Goal: Transaction & Acquisition: Purchase product/service

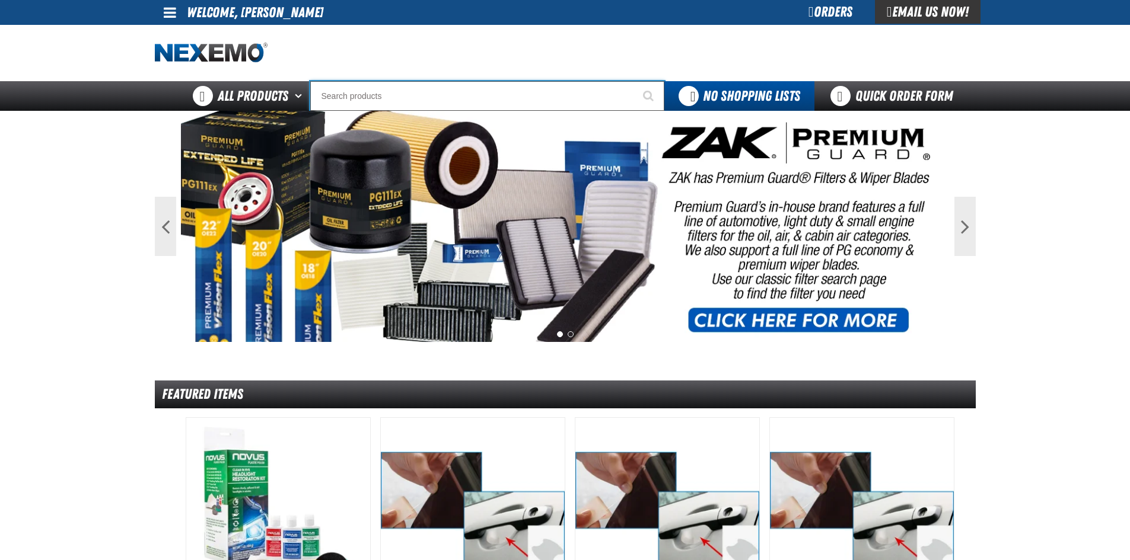
click at [375, 99] on input "Search" at bounding box center [487, 96] width 354 height 30
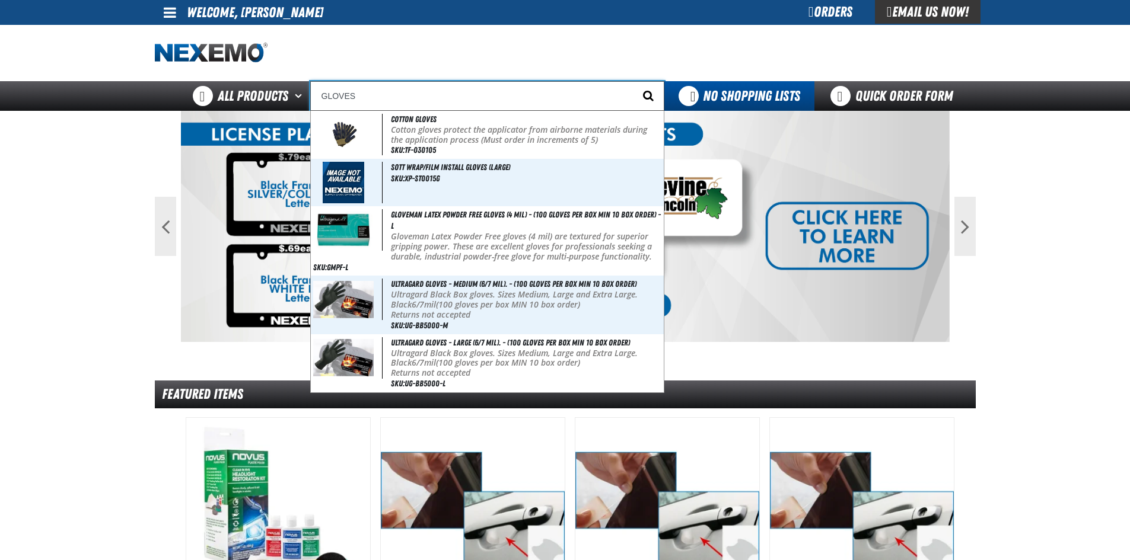
type input "GLOVES"
click at [648, 97] on span "Start Searching" at bounding box center [648, 95] width 11 height 11
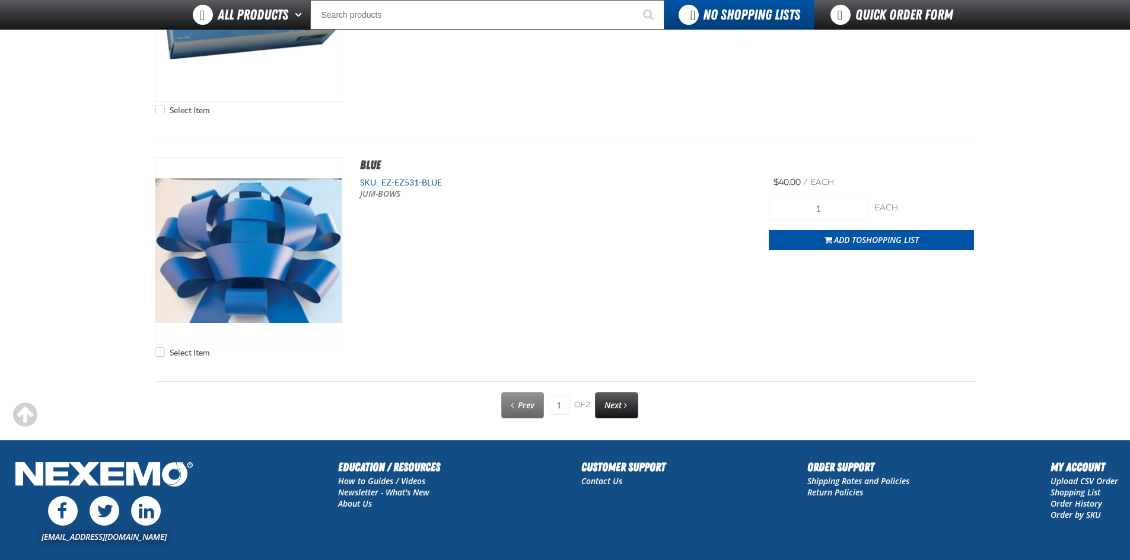
scroll to position [5930, 0]
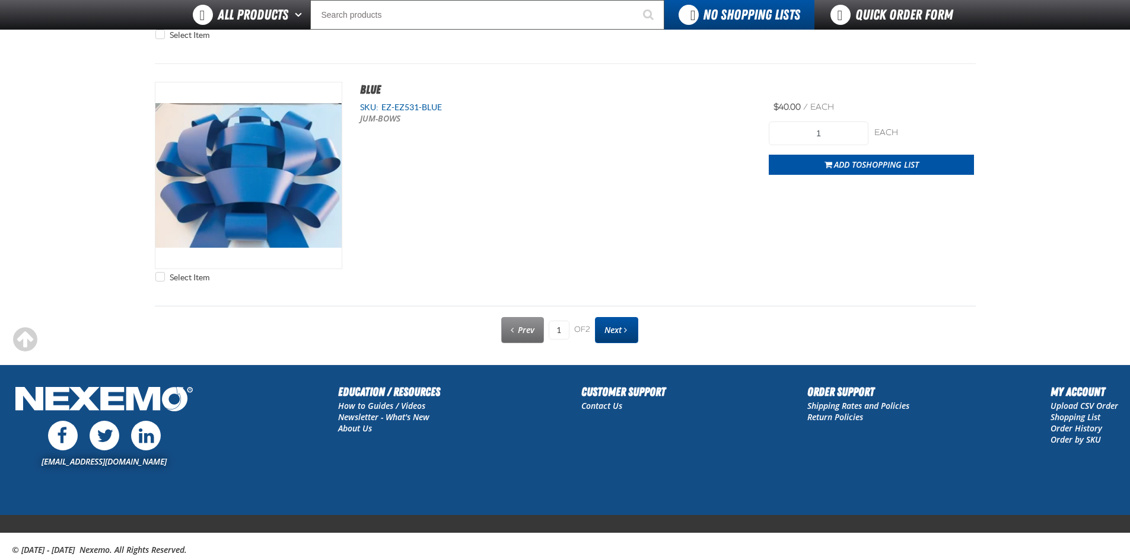
click at [615, 331] on span "Next" at bounding box center [612, 329] width 17 height 11
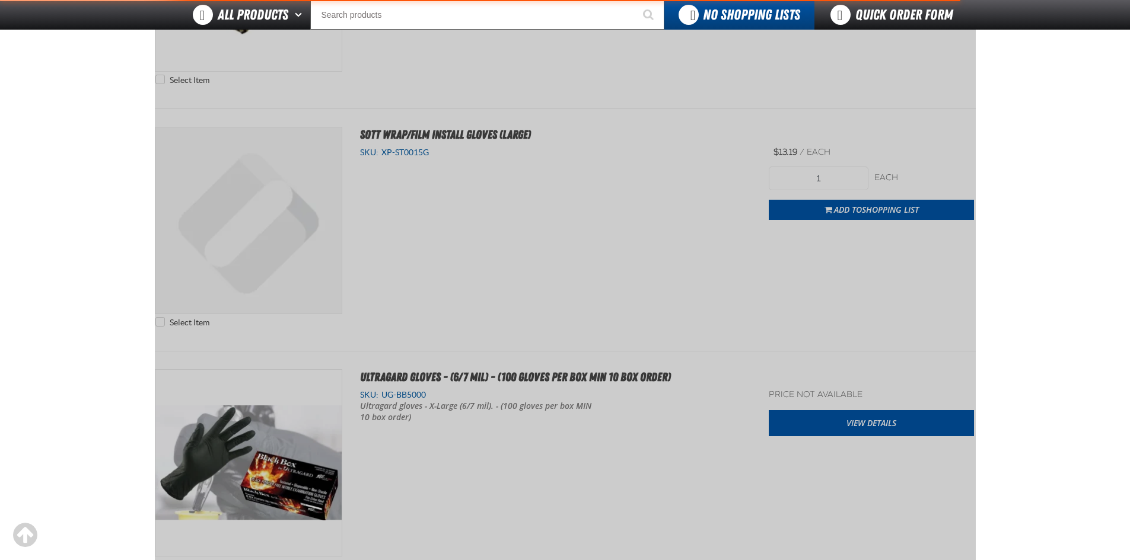
scroll to position [165, 0]
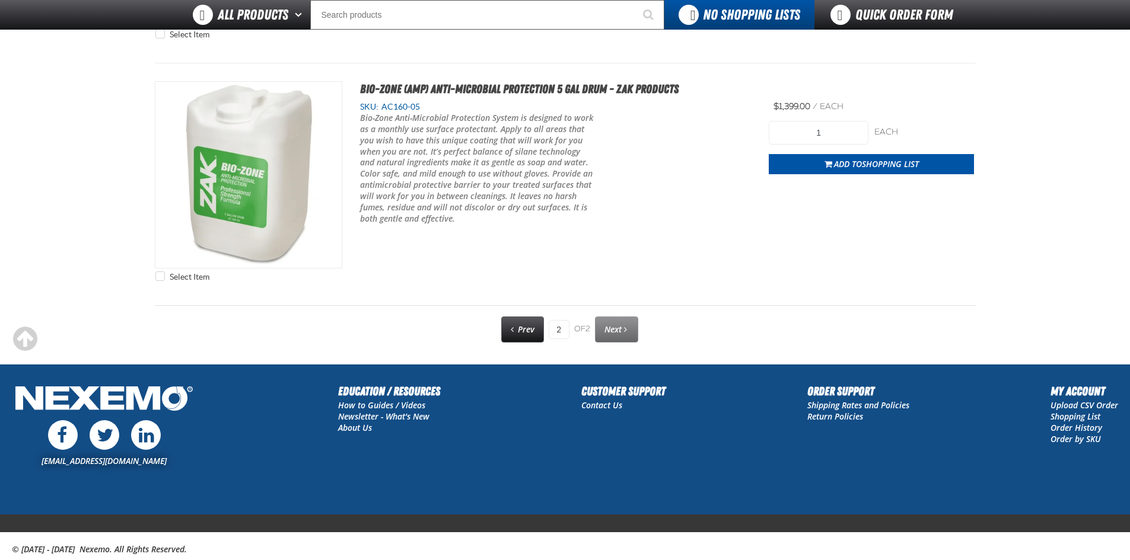
scroll to position [4748, 0]
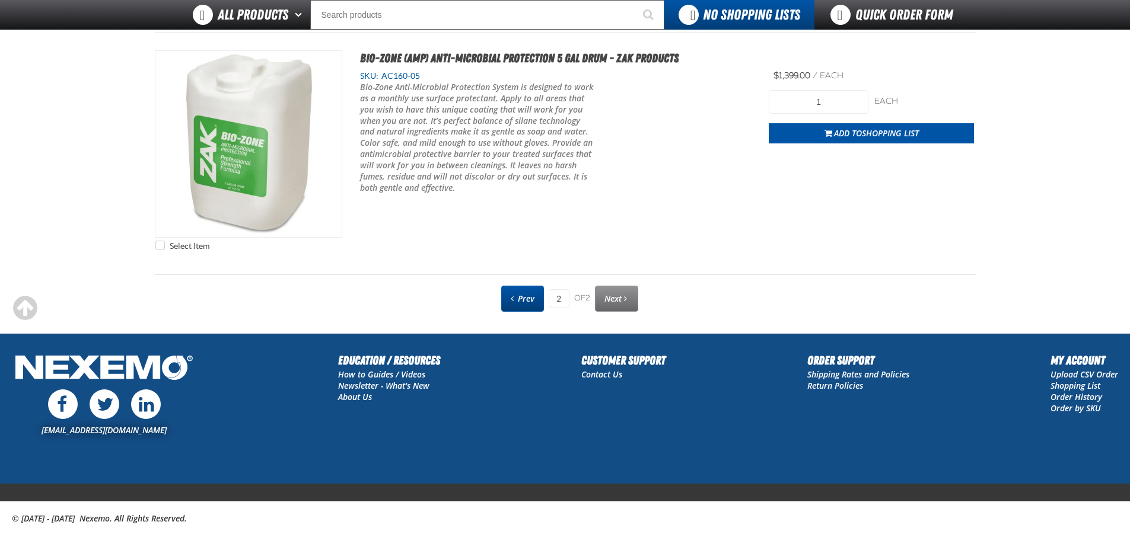
click at [530, 303] on span "Prev" at bounding box center [526, 298] width 17 height 11
type input "1"
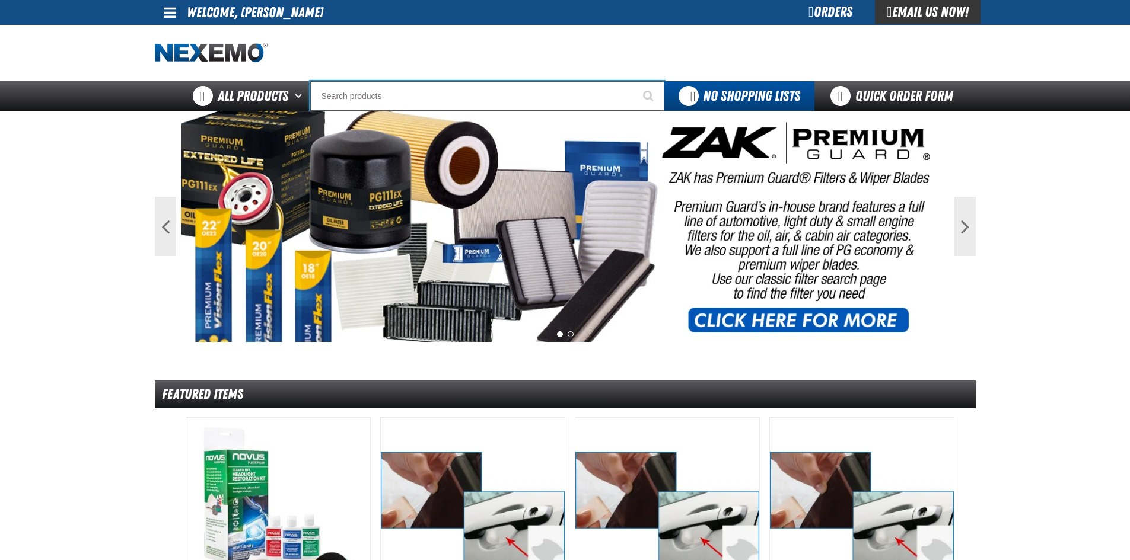
click at [408, 95] on input "Search" at bounding box center [487, 96] width 354 height 30
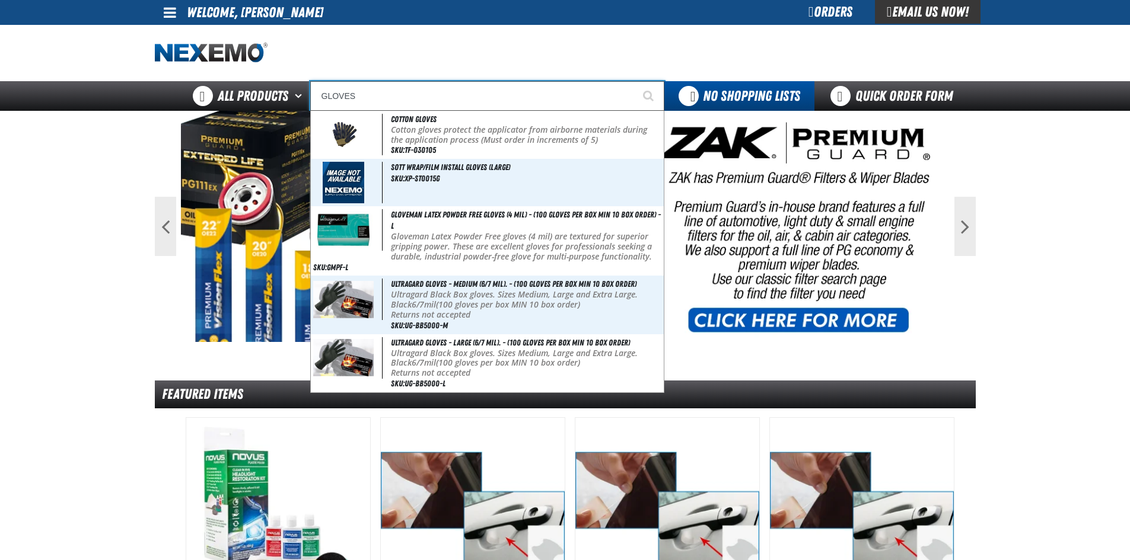
type input "GLOVES"
click at [634, 81] on button "Start Searching" at bounding box center [649, 96] width 30 height 30
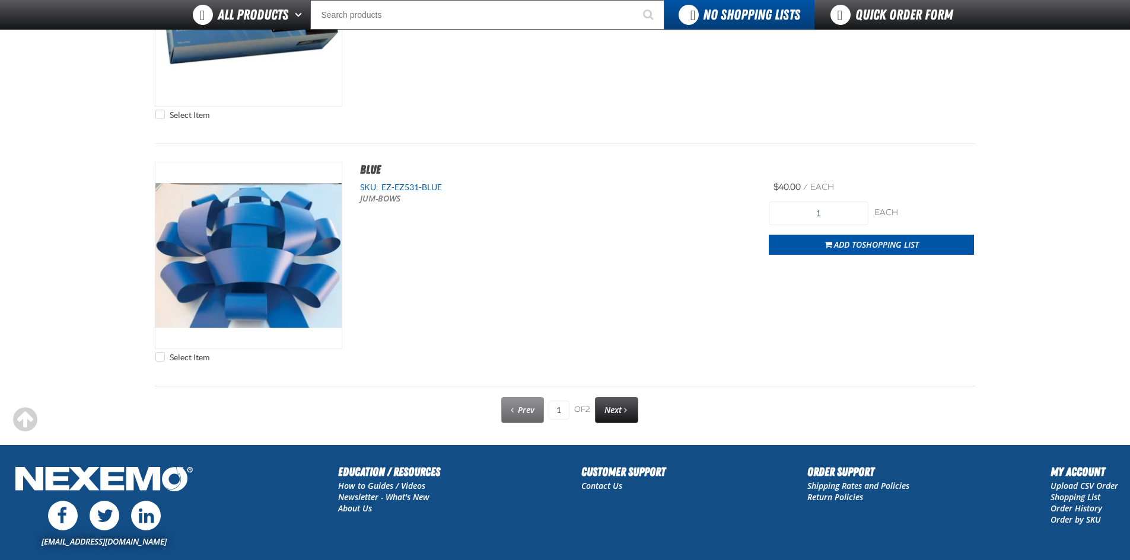
scroll to position [5870, 0]
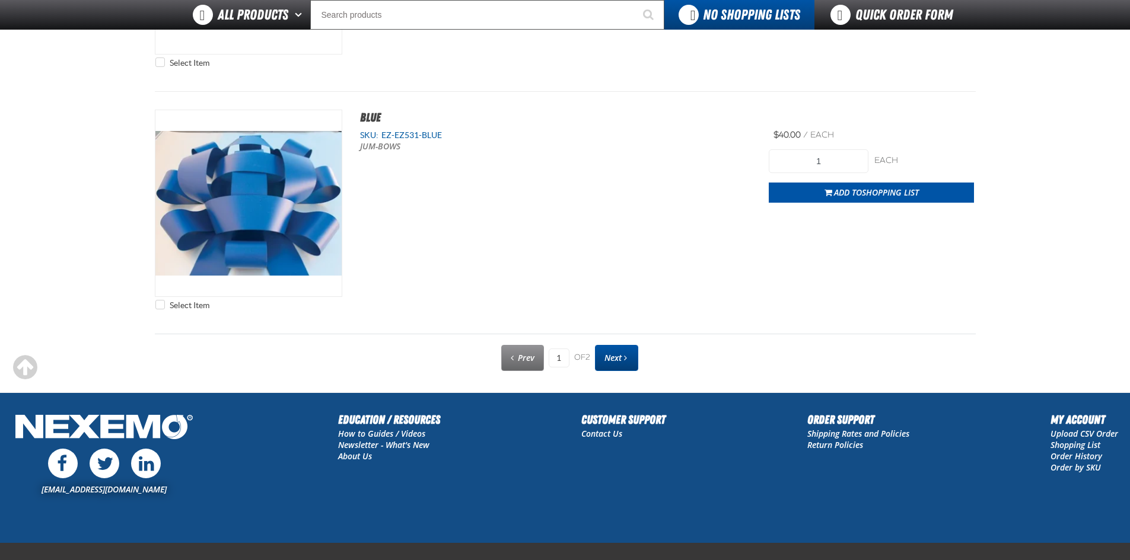
click at [597, 354] on link "Next" at bounding box center [616, 358] width 43 height 26
type input "2"
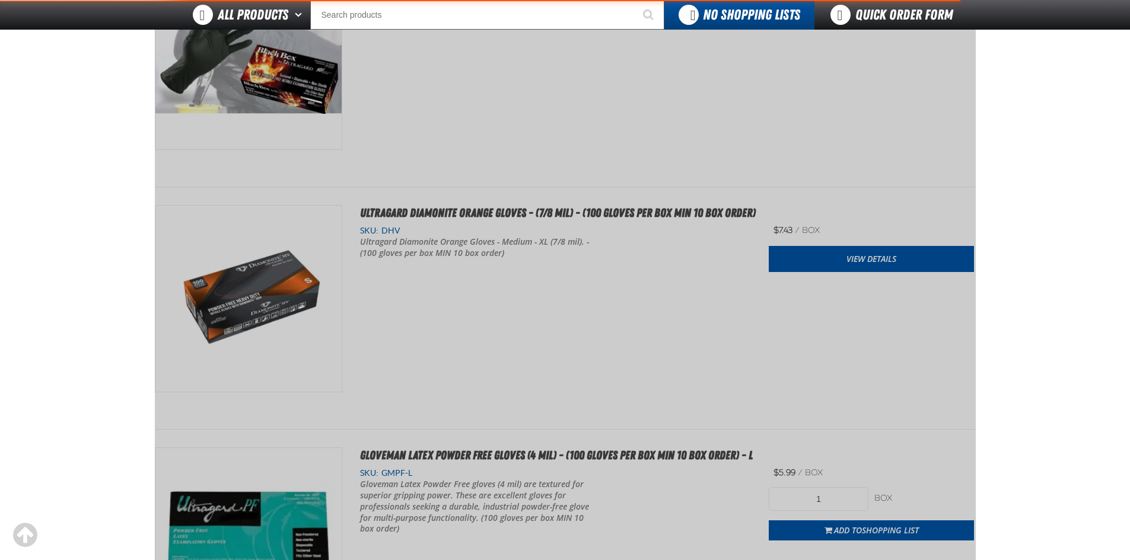
scroll to position [165, 0]
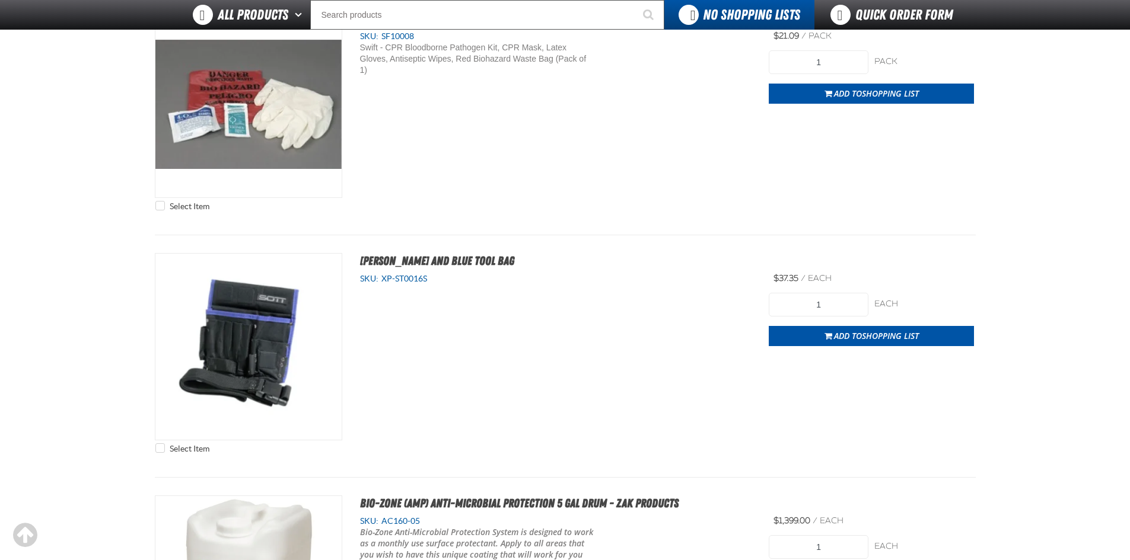
scroll to position [4274, 0]
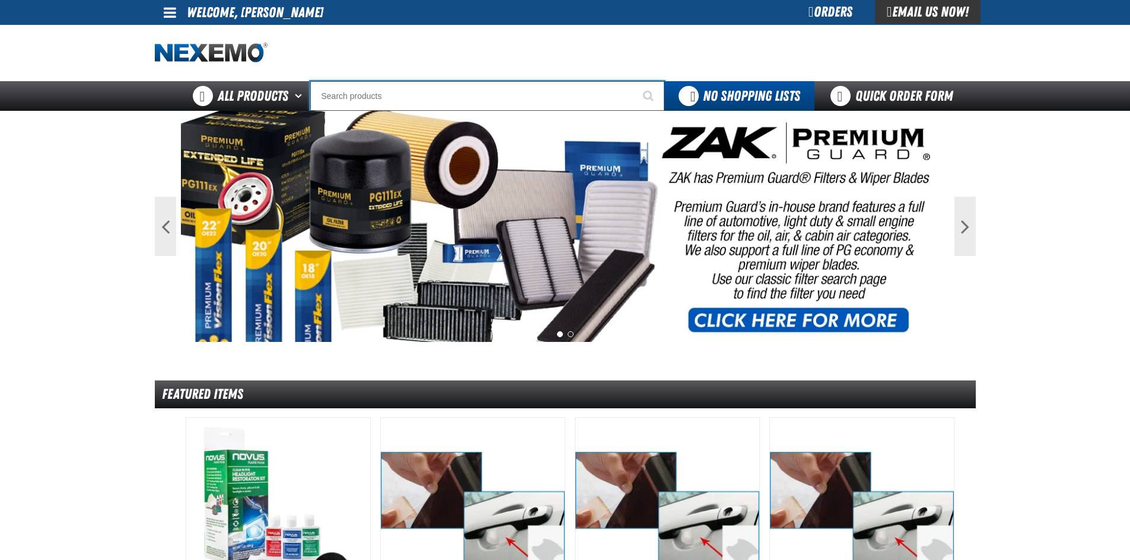
click at [428, 90] on input "Search" at bounding box center [487, 96] width 354 height 30
click at [422, 94] on input "Search" at bounding box center [487, 96] width 354 height 30
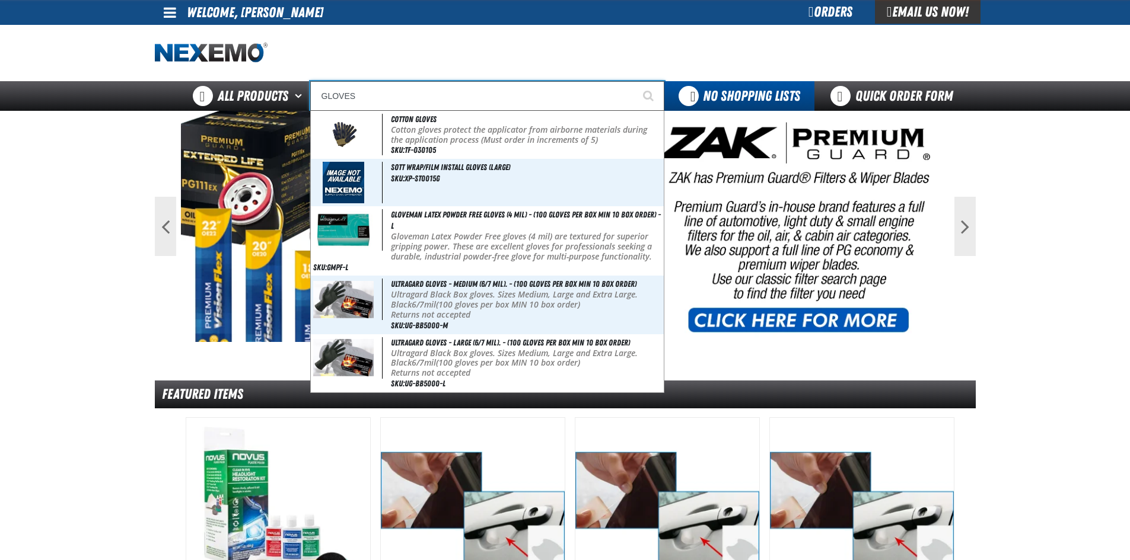
type input "GLOVES"
click at [634, 81] on button "Start Searching" at bounding box center [649, 96] width 30 height 30
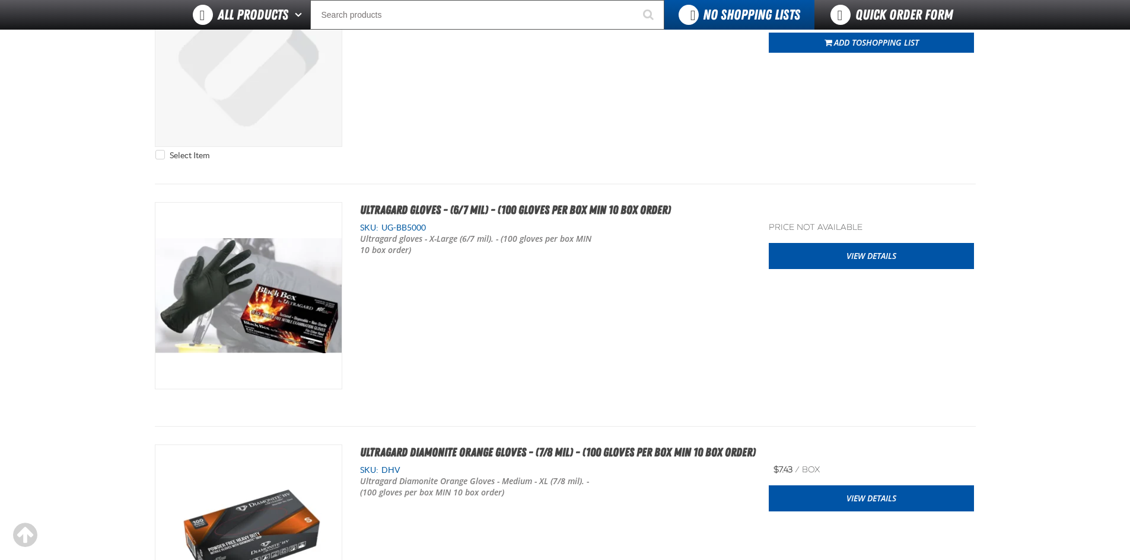
scroll to position [474, 0]
click at [619, 235] on div "Ultragard gloves - X-Large (6/7 mil). - (100 gloves per box MIN 10 box order)" at bounding box center [555, 244] width 391 height 23
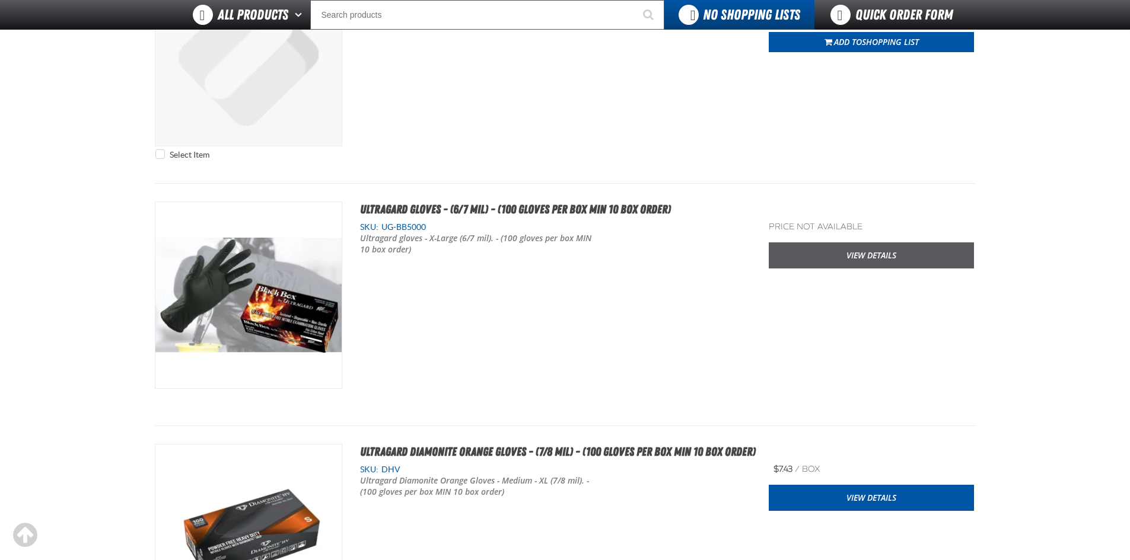
click at [885, 255] on link "View Details" at bounding box center [870, 256] width 205 height 26
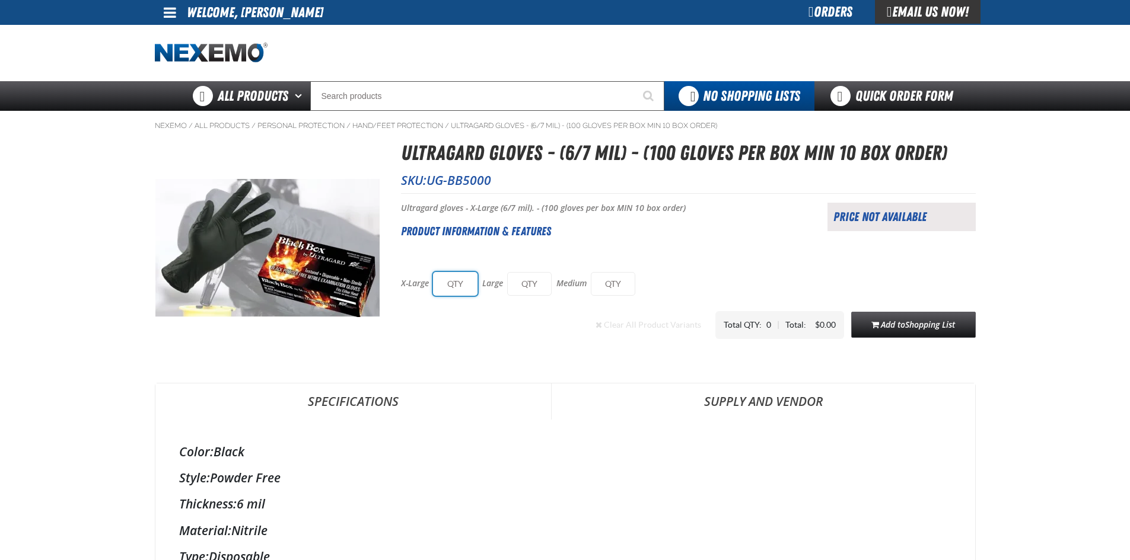
click at [461, 283] on input "text" at bounding box center [455, 284] width 44 height 24
type input "10"
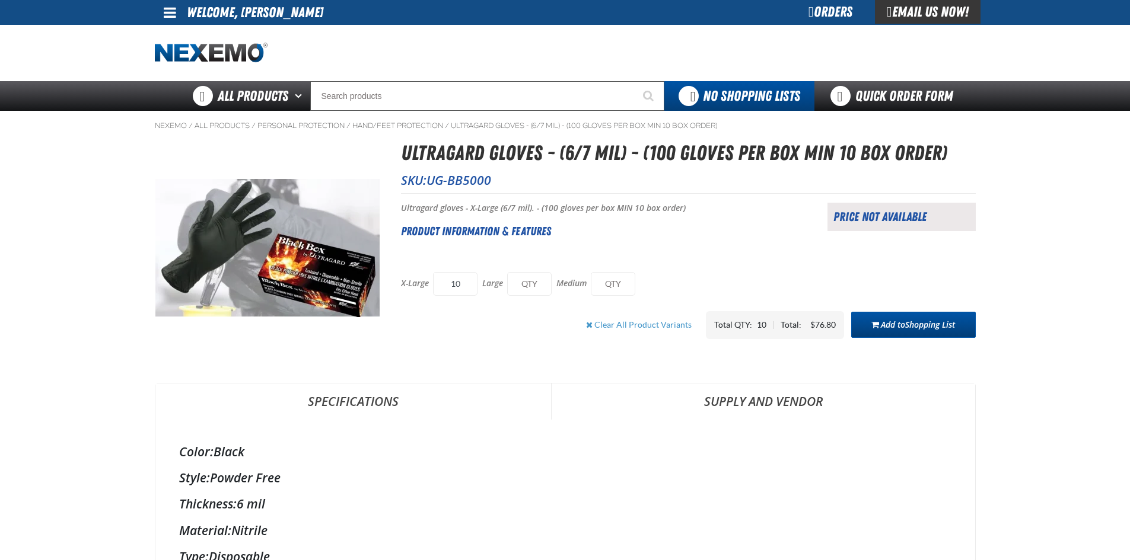
click at [907, 327] on span "Shopping List" at bounding box center [930, 324] width 50 height 11
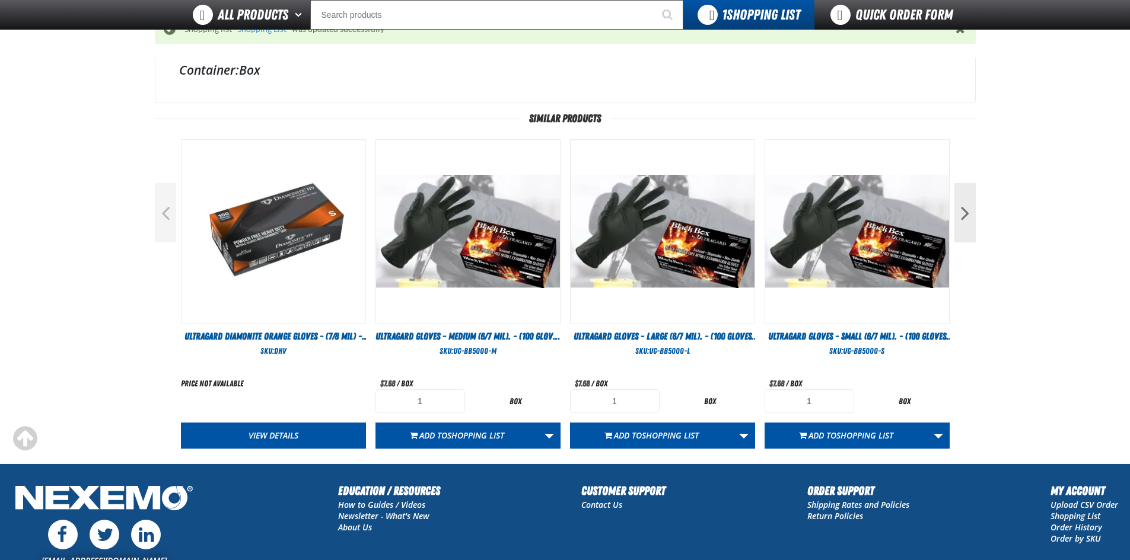
scroll to position [672, 0]
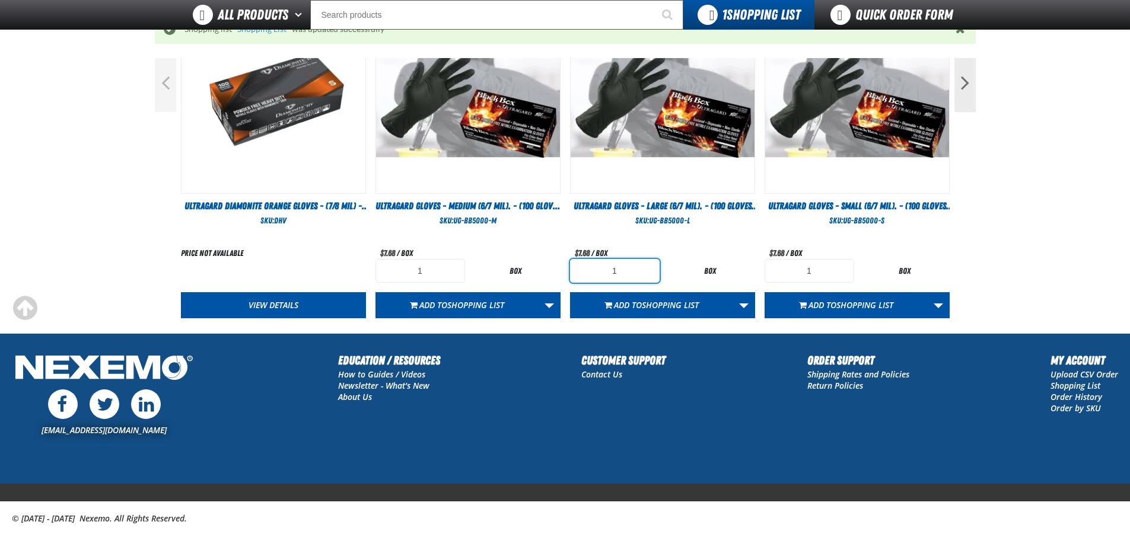
click at [634, 275] on input "1" at bounding box center [615, 271] width 90 height 24
type input "10"
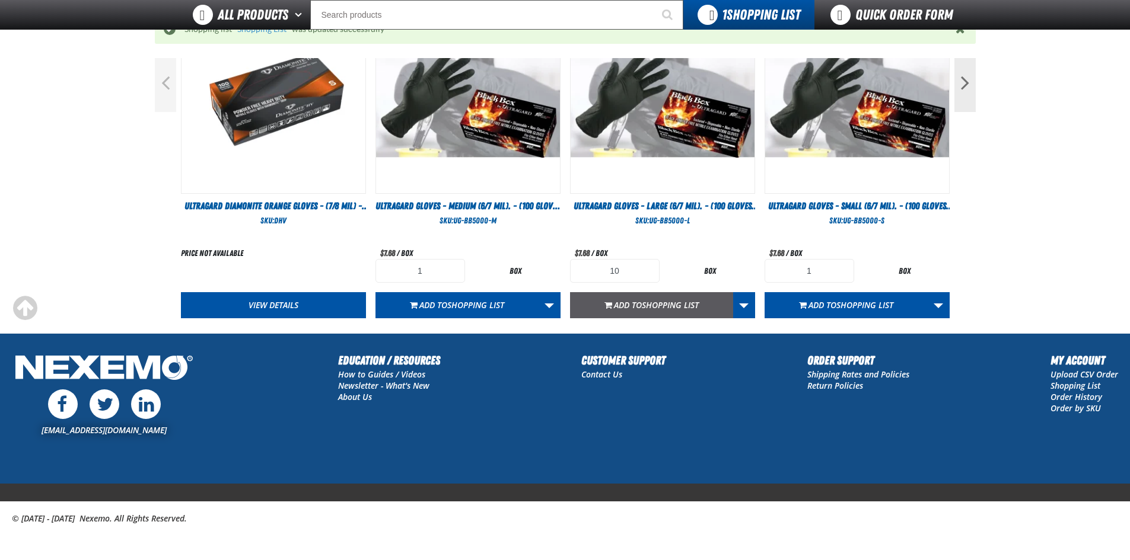
click at [640, 310] on span "Add to Shopping List" at bounding box center [656, 304] width 85 height 11
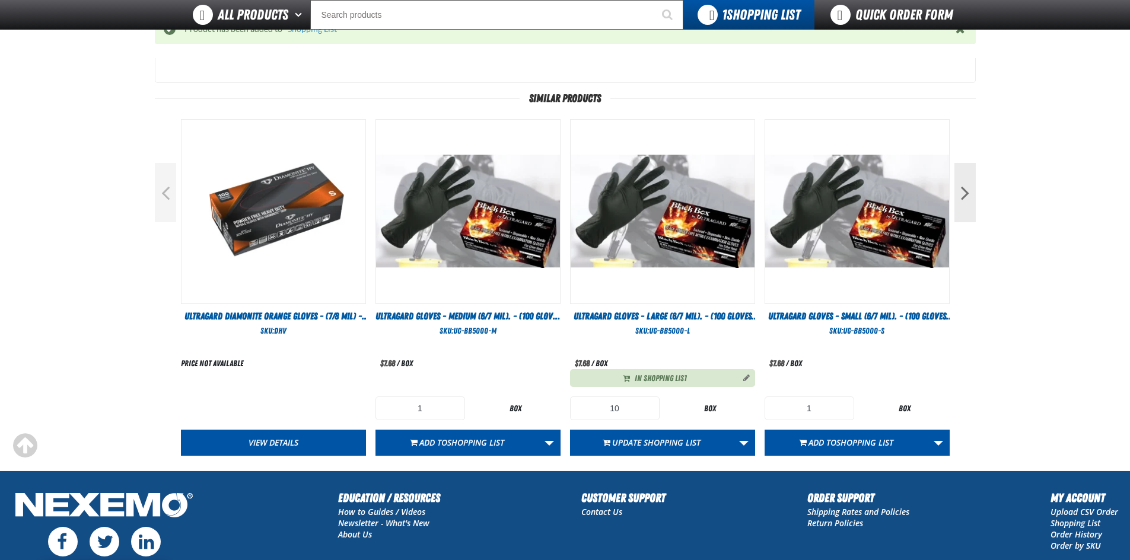
scroll to position [593, 0]
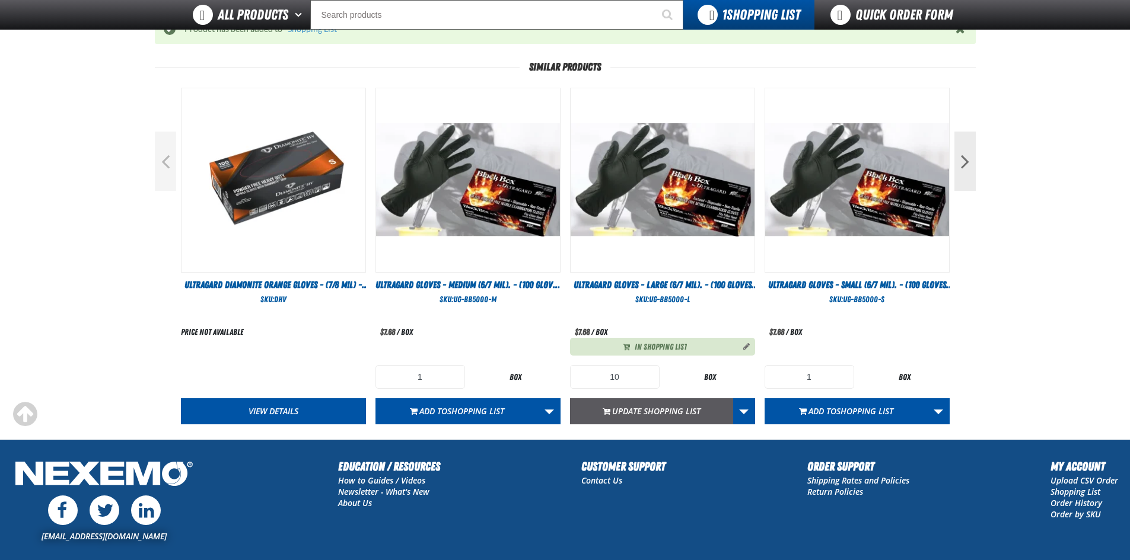
click at [661, 417] on button "Update Shopping List" at bounding box center [651, 411] width 163 height 26
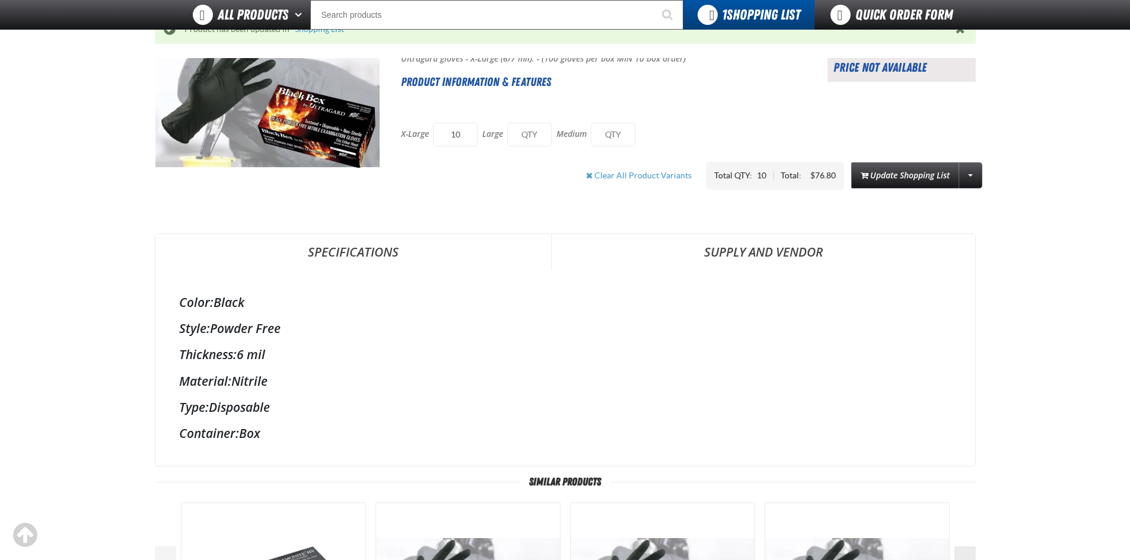
scroll to position [0, 0]
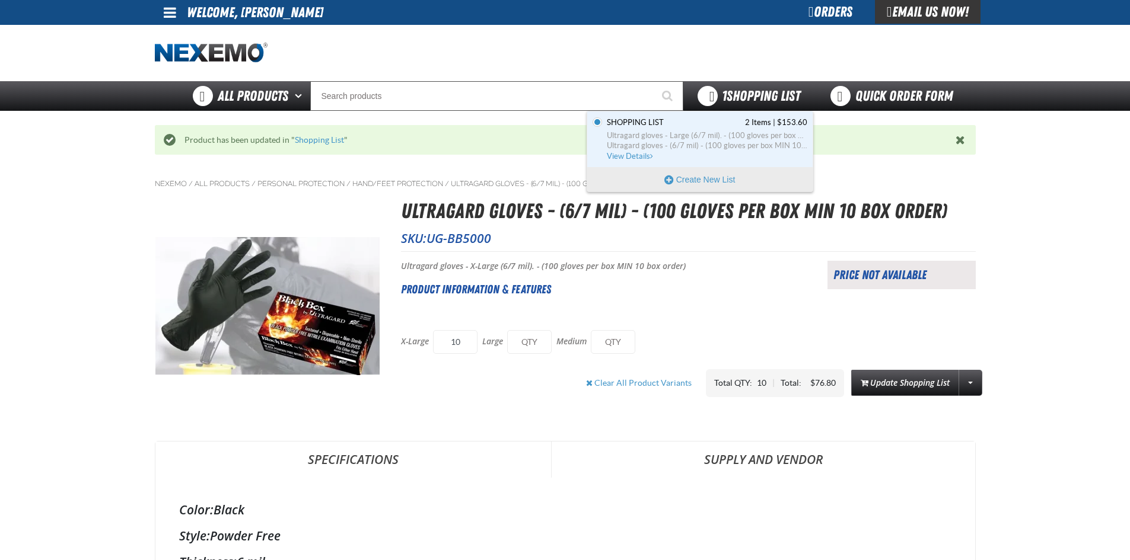
click at [725, 97] on span "1 Shopping List" at bounding box center [761, 96] width 78 height 17
click at [627, 155] on span "View Details" at bounding box center [631, 156] width 48 height 9
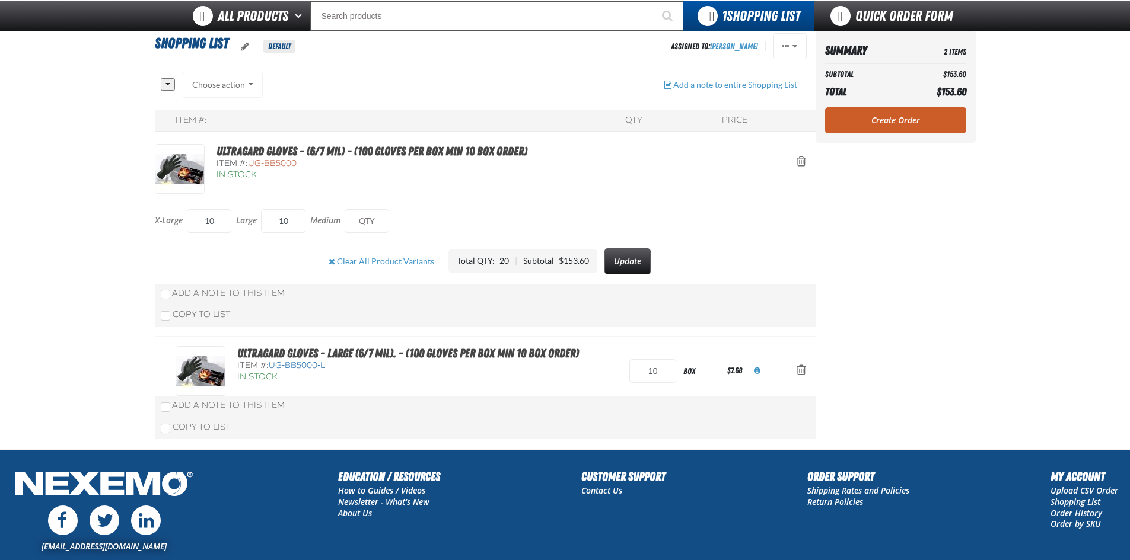
scroll to position [59, 0]
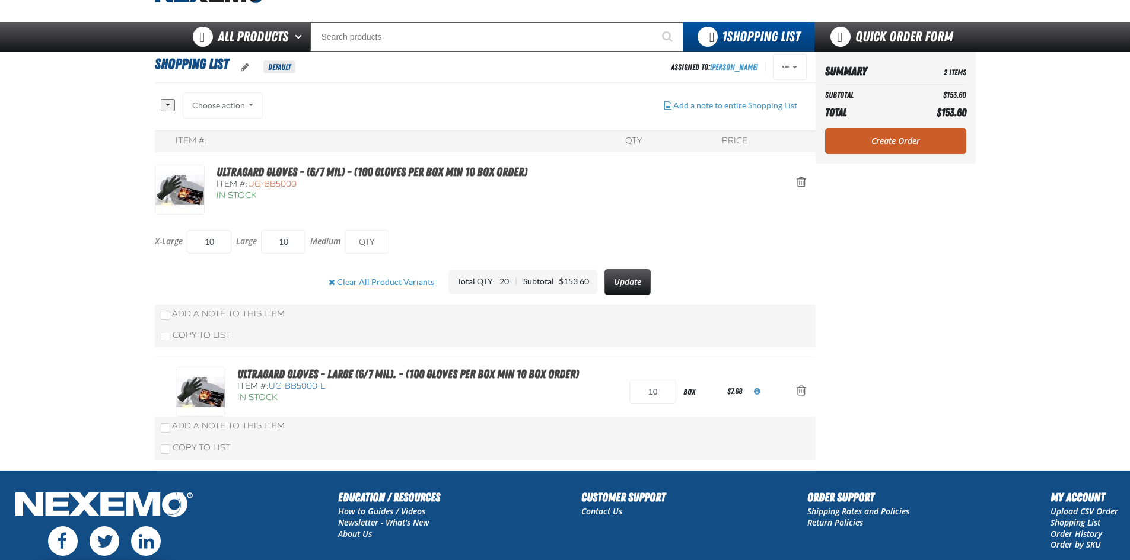
click at [342, 282] on button "Clear All Product Variants" at bounding box center [381, 282] width 125 height 26
click at [213, 248] on input "text" at bounding box center [209, 242] width 44 height 24
type input "10"
click at [630, 280] on button "Update" at bounding box center [625, 282] width 46 height 26
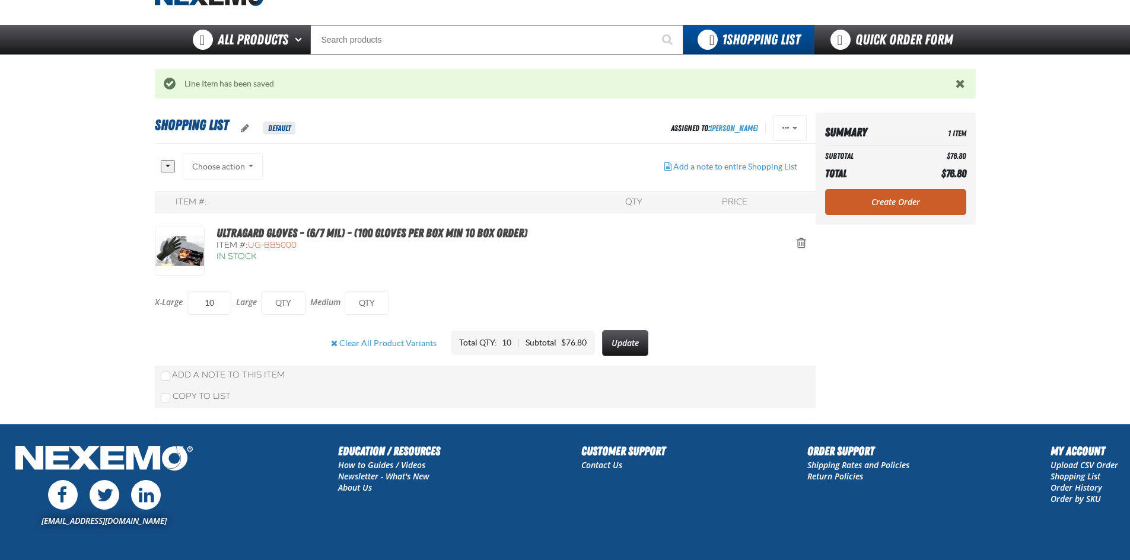
scroll to position [0, 0]
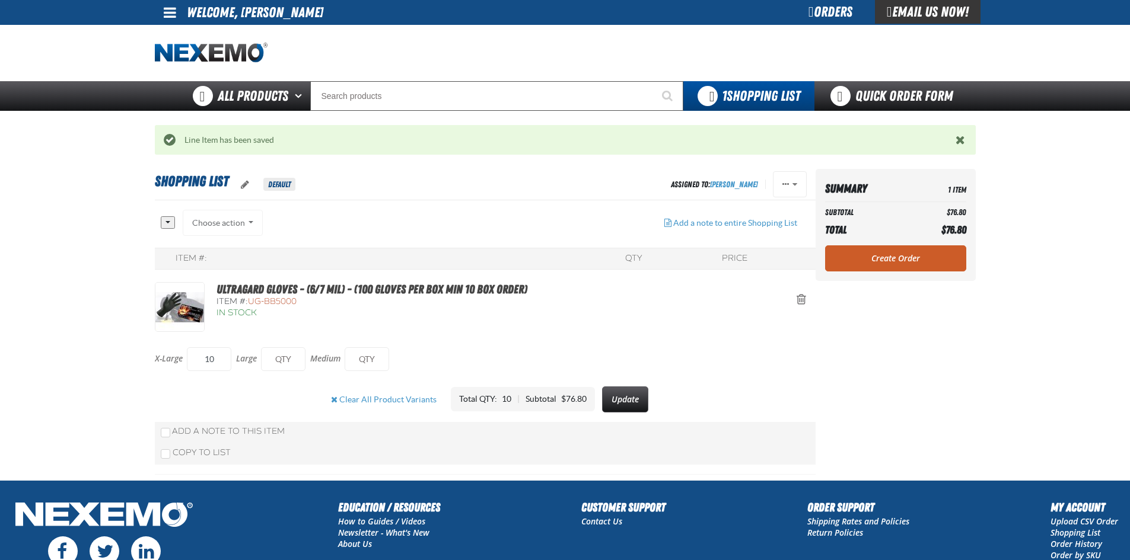
click at [234, 223] on div "Choose action Add to Quick Order ([DATE] 6:24 PM) Add to Shopping Cart Add to S…" at bounding box center [223, 223] width 81 height 26
click at [247, 221] on div "Choose action Add to Quick Order ([DATE] 6:24 PM) Add to Shopping Cart Add to S…" at bounding box center [223, 223] width 81 height 26
click at [230, 221] on div "Choose action Add to Quick Order ([DATE] 6:24 PM) Add to Shopping Cart Add to S…" at bounding box center [223, 223] width 81 height 26
click at [364, 400] on button "Clear All Product Variants" at bounding box center [383, 400] width 125 height 26
click at [803, 295] on span "Action Remove Ultragard gloves - (6/7 mil) - (100 gloves per box MIN 10 box ord…" at bounding box center [800, 300] width 9 height 12
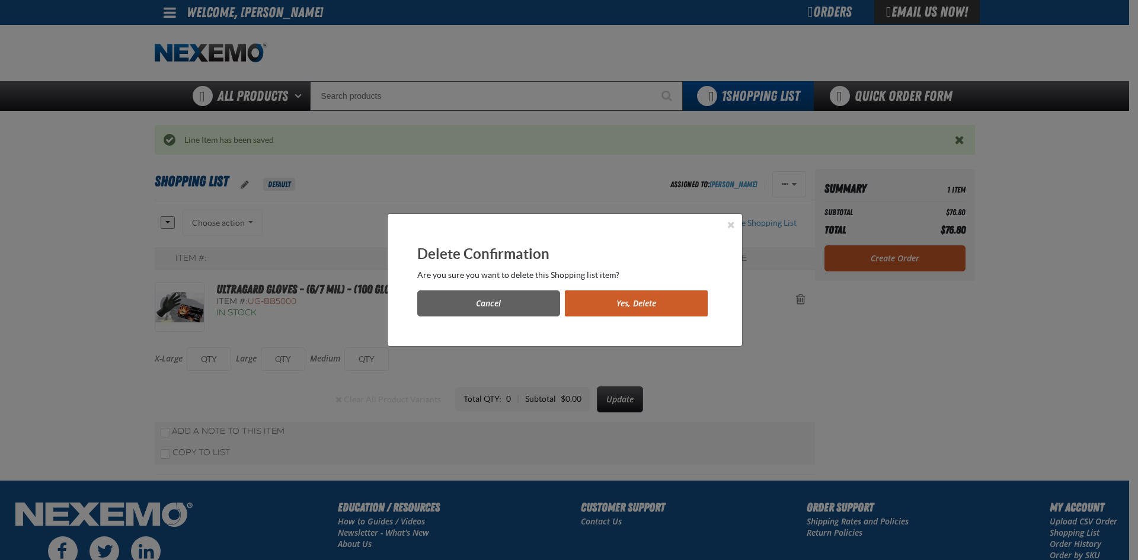
click at [606, 305] on button "Yes, Delete" at bounding box center [636, 304] width 143 height 26
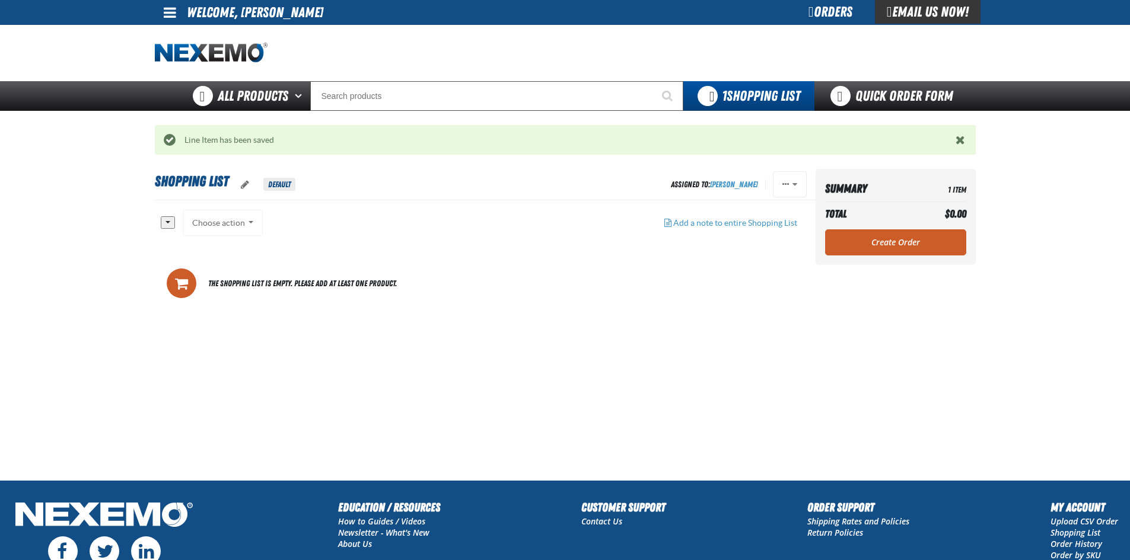
click at [204, 176] on span "Shopping List" at bounding box center [192, 181] width 74 height 17
click at [243, 185] on span "oro.shoppinglist.label.edit.tooltip" at bounding box center [245, 184] width 8 height 9
click at [342, 183] on button "Cancel" at bounding box center [334, 183] width 47 height 26
click at [169, 221] on button "button" at bounding box center [168, 222] width 14 height 12
click at [176, 258] on link "None" at bounding box center [178, 259] width 34 height 16
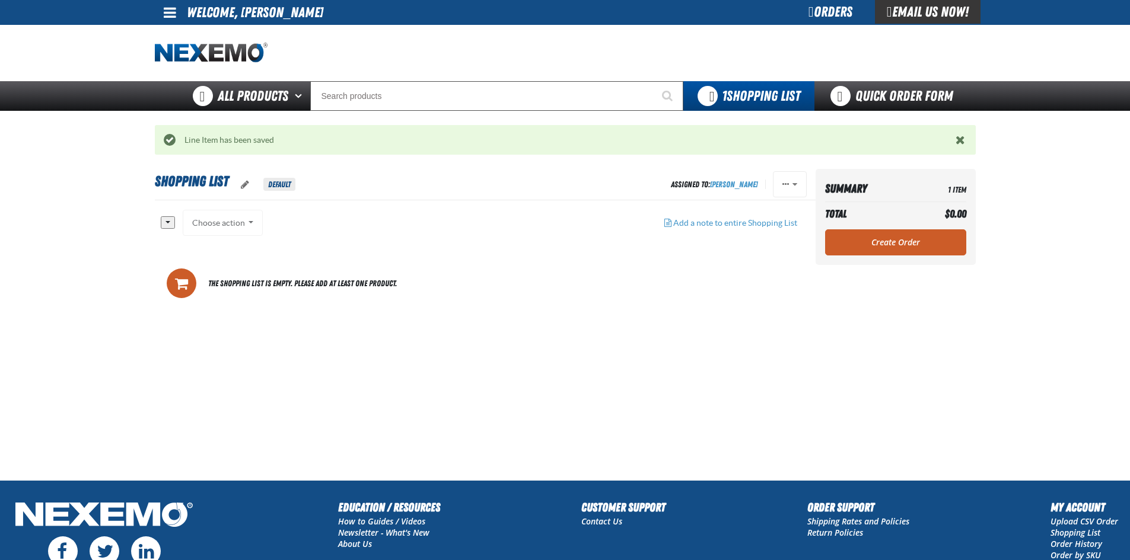
click at [962, 138] on span "Close the Notification" at bounding box center [959, 140] width 9 height 12
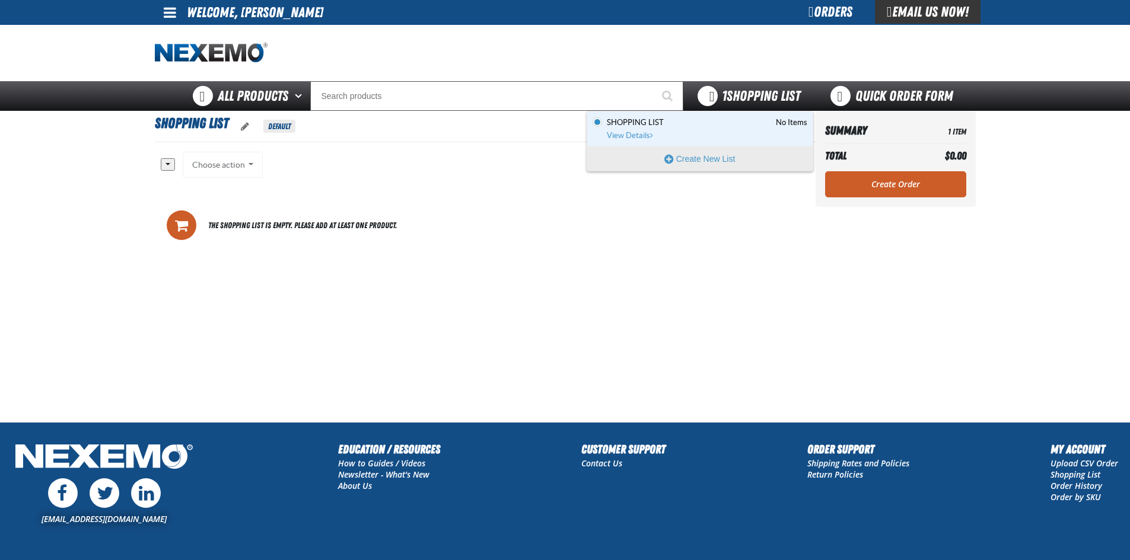
click at [742, 93] on span "1 Shopping List" at bounding box center [761, 96] width 78 height 17
click at [634, 132] on span "View Details" at bounding box center [631, 135] width 48 height 9
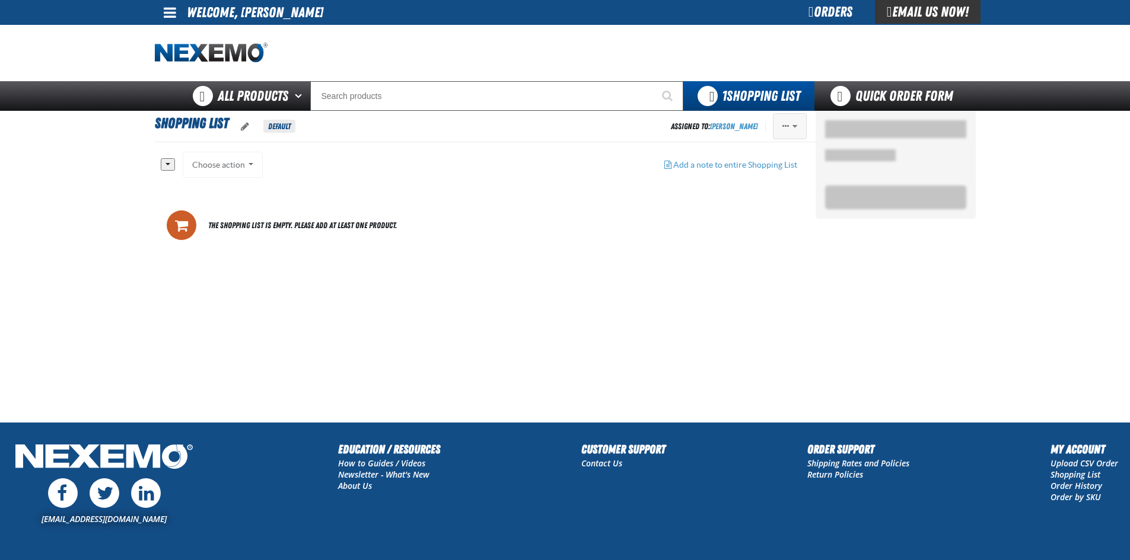
click at [795, 129] on span "Actions of Shopping List" at bounding box center [794, 126] width 5 height 8
click at [758, 177] on button "Delete" at bounding box center [765, 176] width 82 height 21
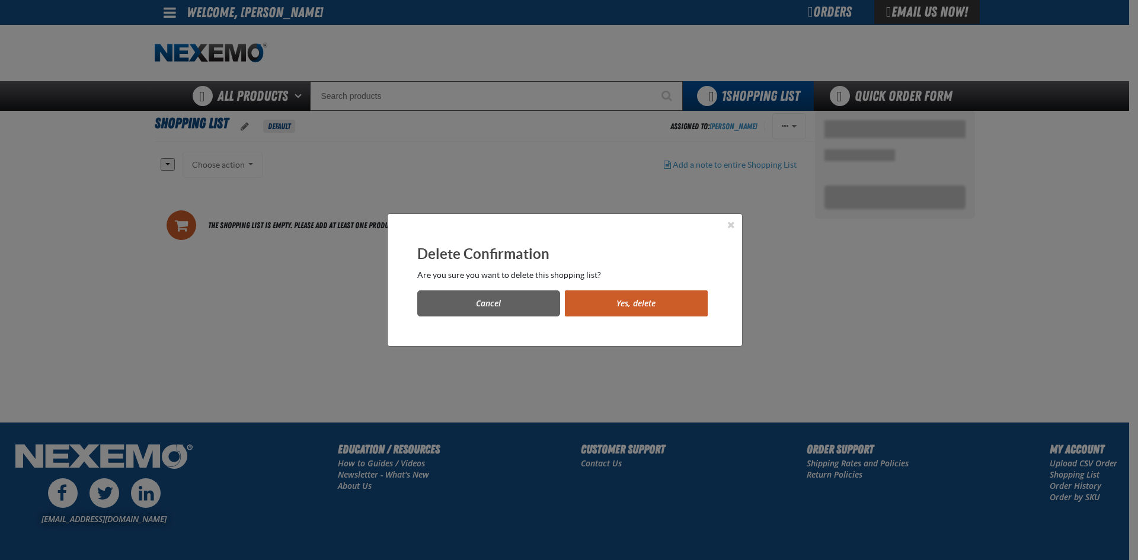
click at [609, 306] on button "Yes, delete" at bounding box center [636, 304] width 143 height 26
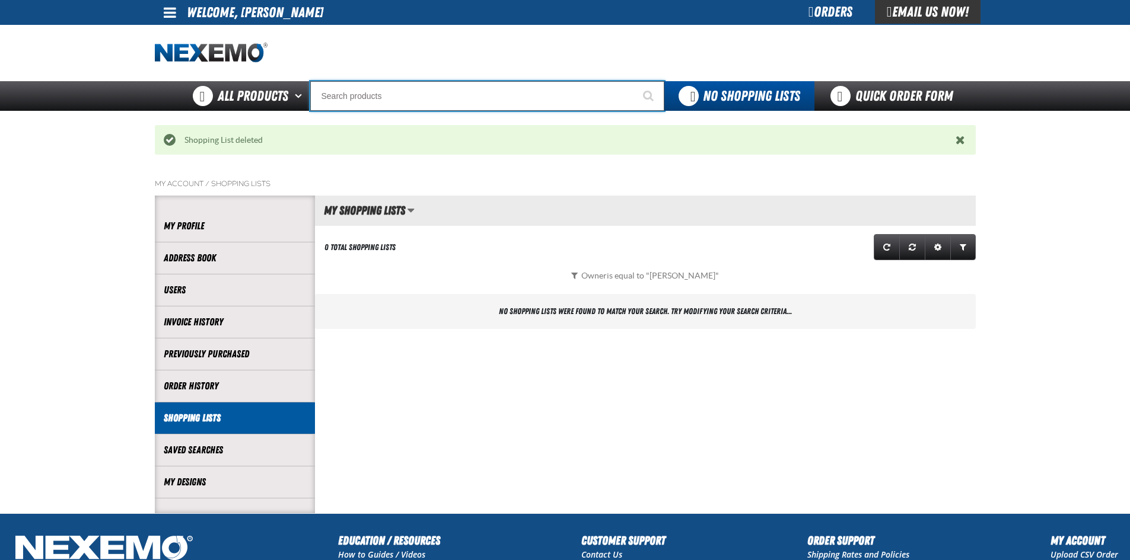
click at [393, 94] on input "Search" at bounding box center [487, 96] width 354 height 30
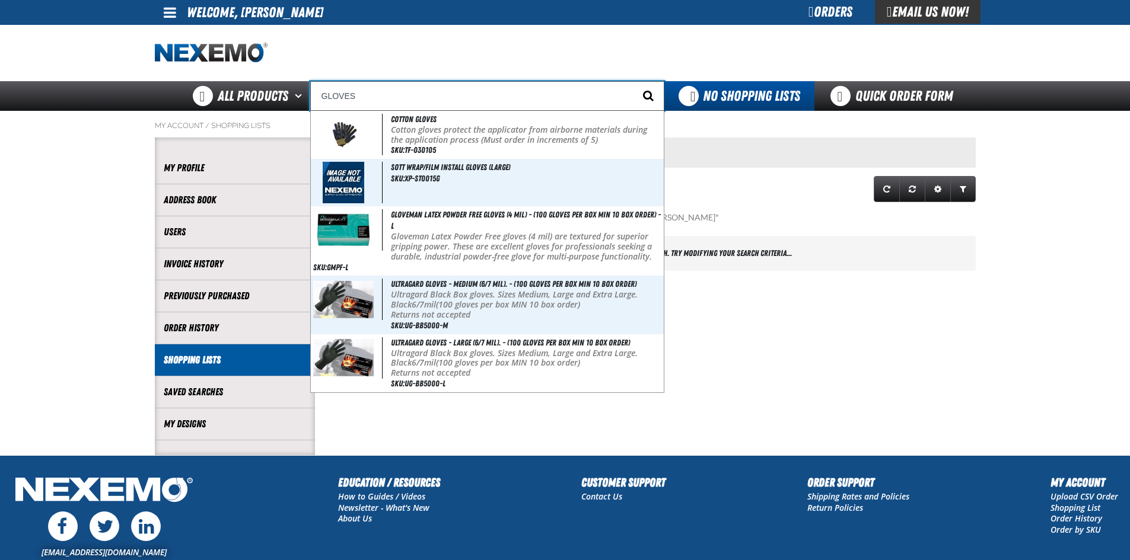
type input "GLOVES"
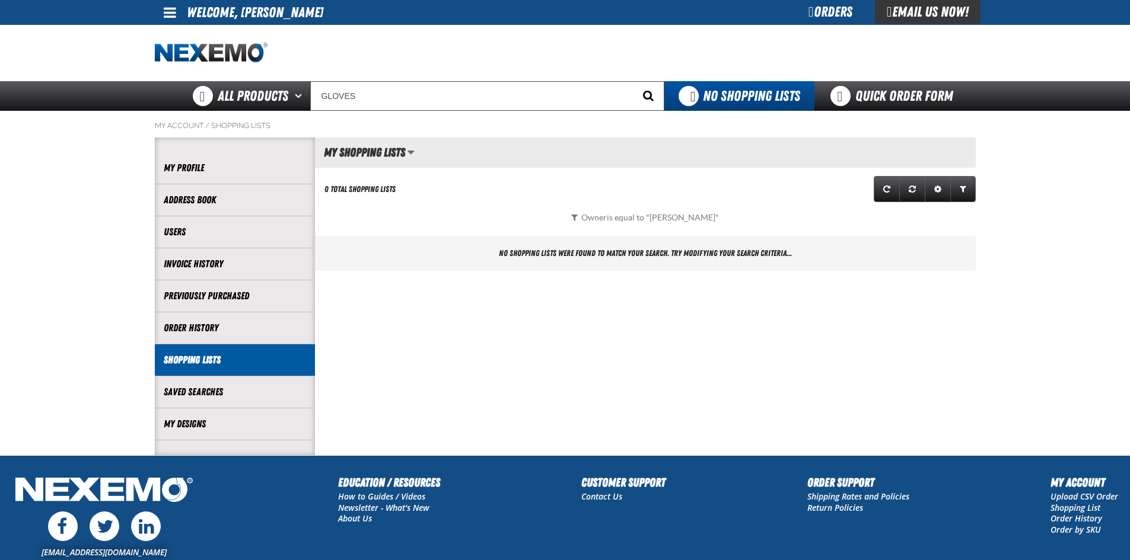
click at [642, 95] on button "Start Searching" at bounding box center [649, 96] width 30 height 30
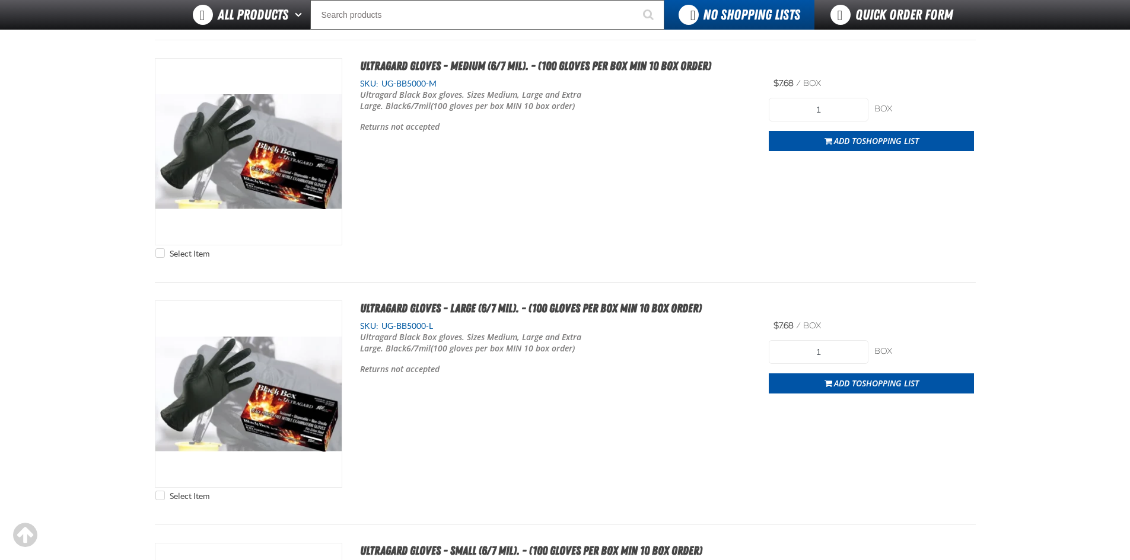
scroll to position [1423, 0]
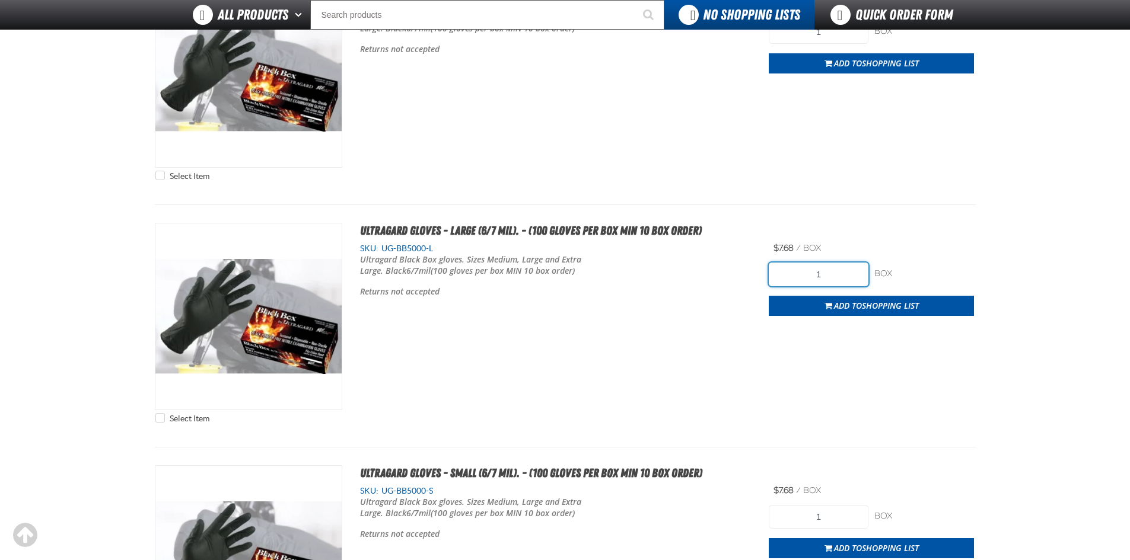
click at [831, 275] on input "1" at bounding box center [818, 275] width 100 height 24
type input "10"
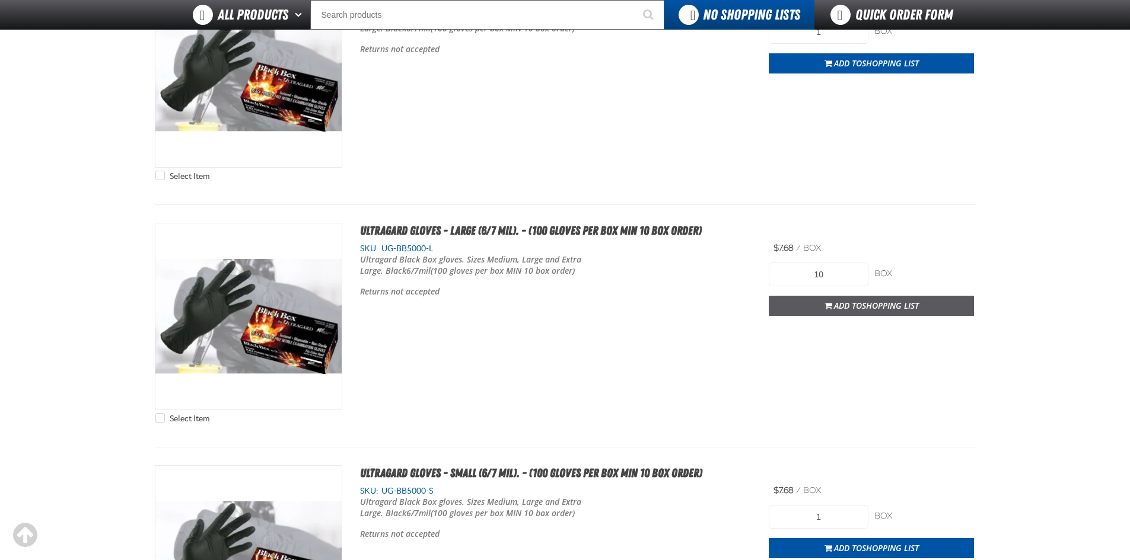
click at [844, 305] on span "Add to Shopping List" at bounding box center [876, 305] width 85 height 11
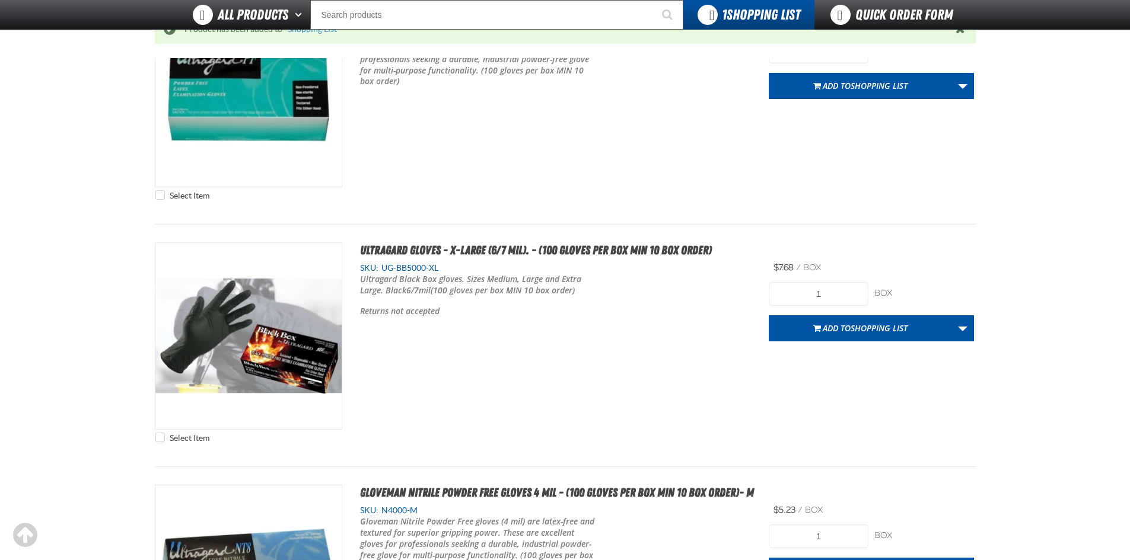
scroll to position [2193, 0]
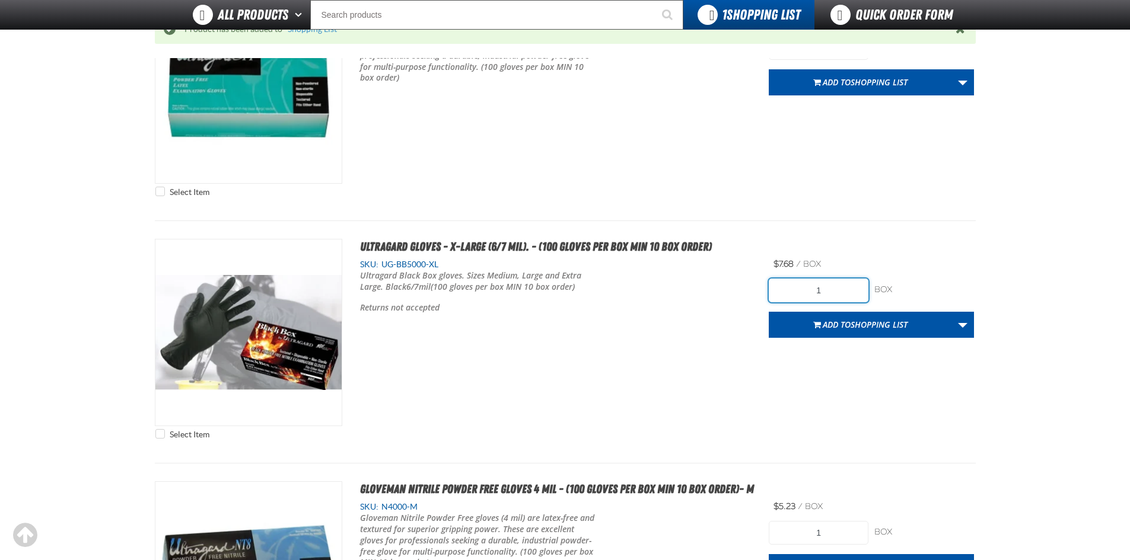
click at [833, 292] on input "1" at bounding box center [818, 291] width 100 height 24
type input "10"
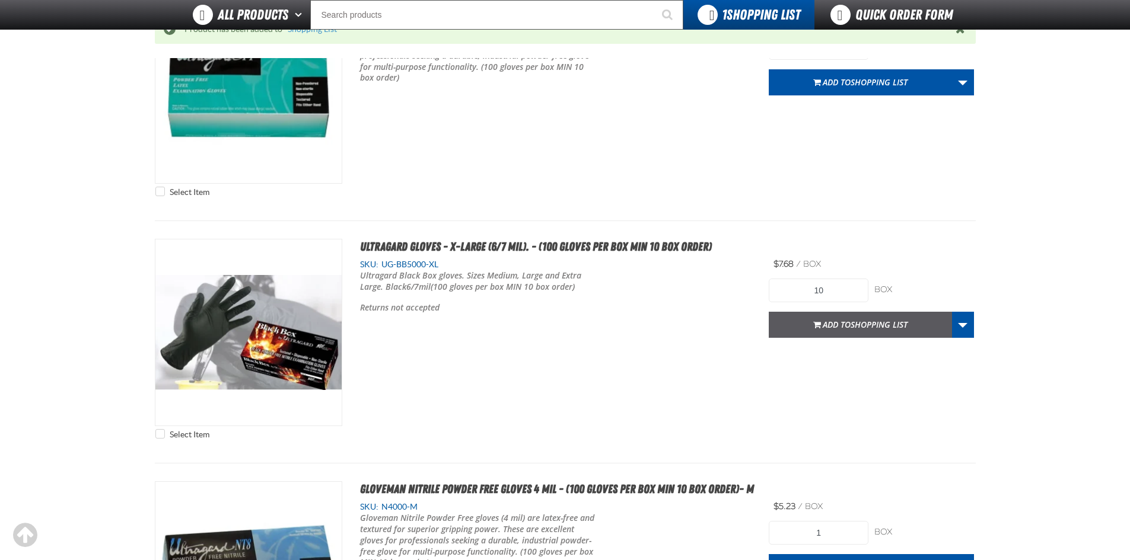
click at [840, 328] on span "Add to Shopping List" at bounding box center [864, 324] width 85 height 11
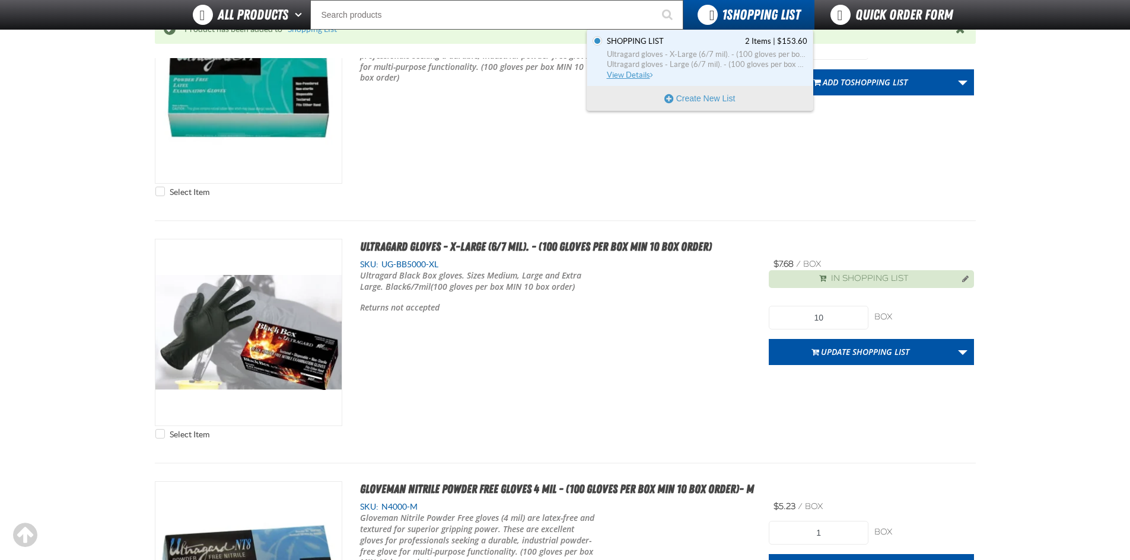
click at [630, 74] on span "View Details" at bounding box center [631, 75] width 48 height 9
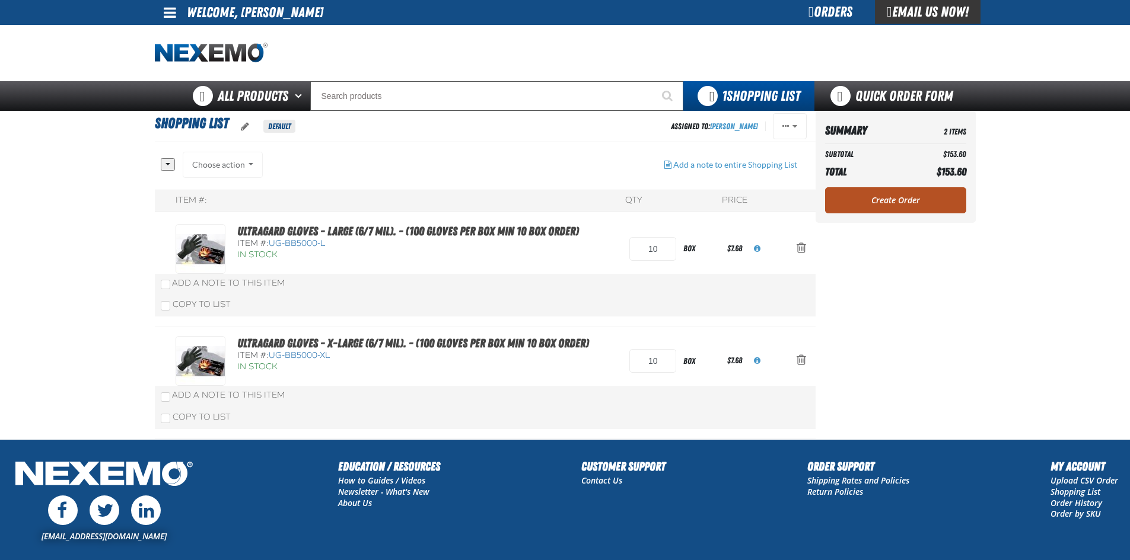
click at [900, 205] on link "Create Order" at bounding box center [895, 200] width 141 height 26
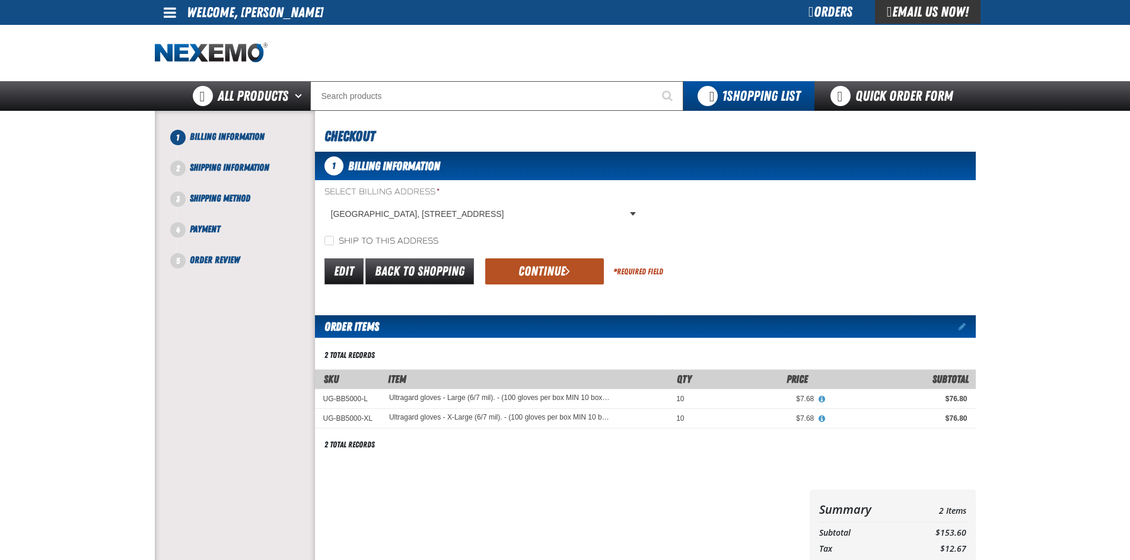
click at [534, 267] on button "Continue" at bounding box center [544, 272] width 119 height 26
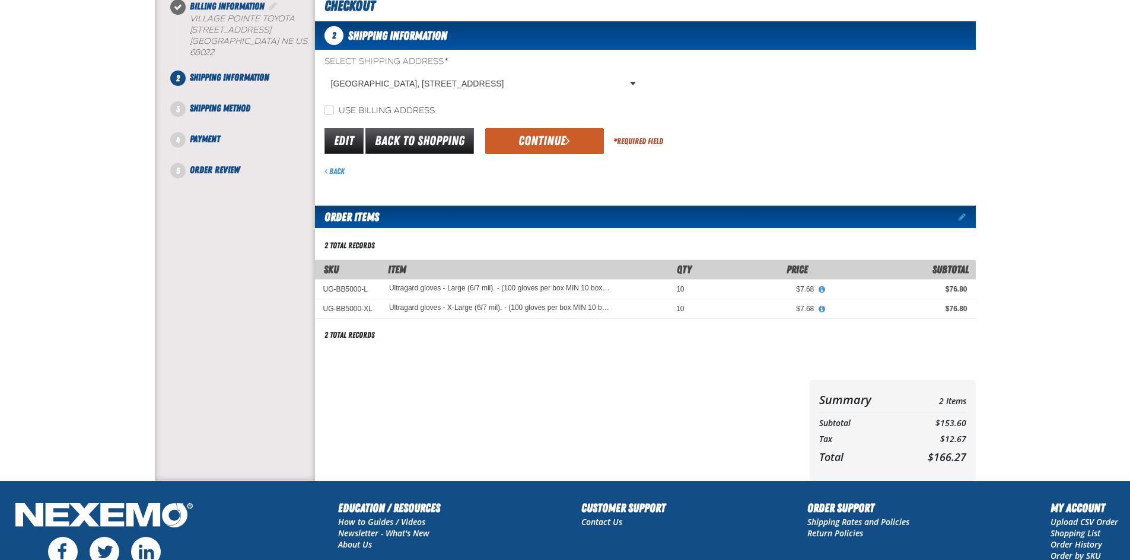
scroll to position [11, 0]
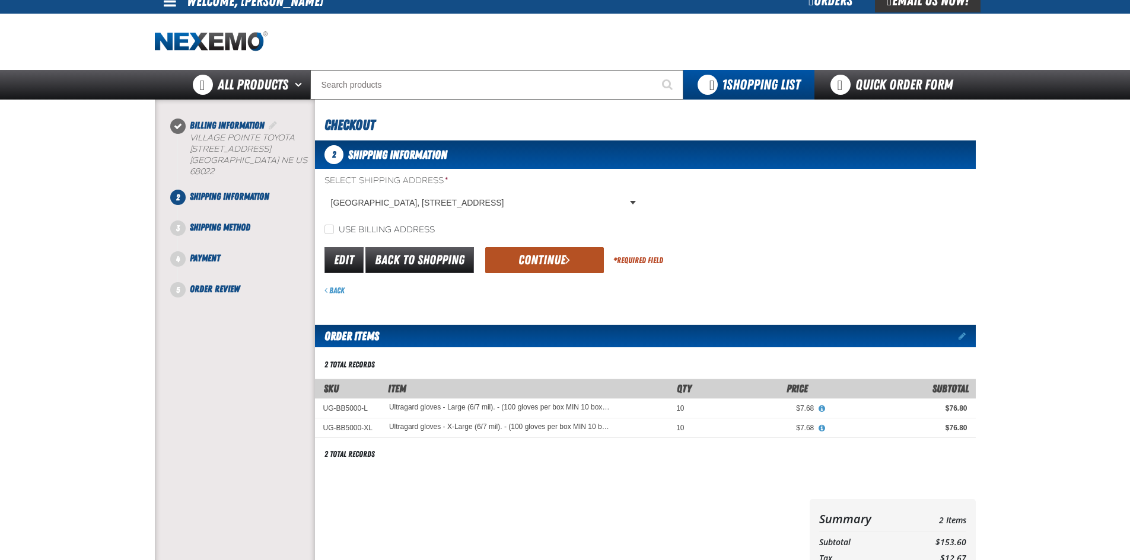
click at [554, 256] on button "Continue" at bounding box center [544, 260] width 119 height 26
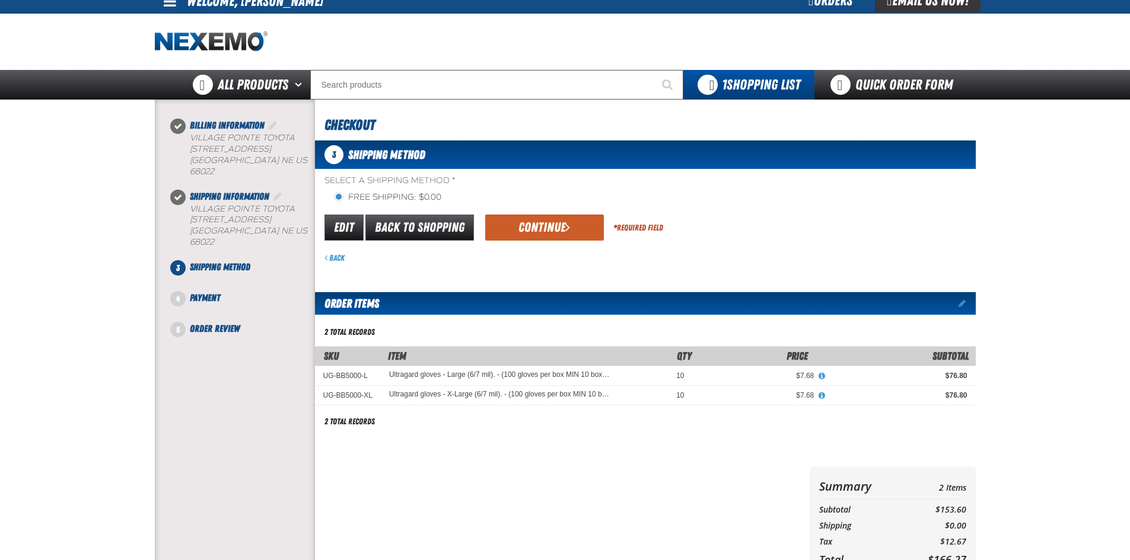
click at [534, 218] on button "Continue" at bounding box center [544, 228] width 119 height 26
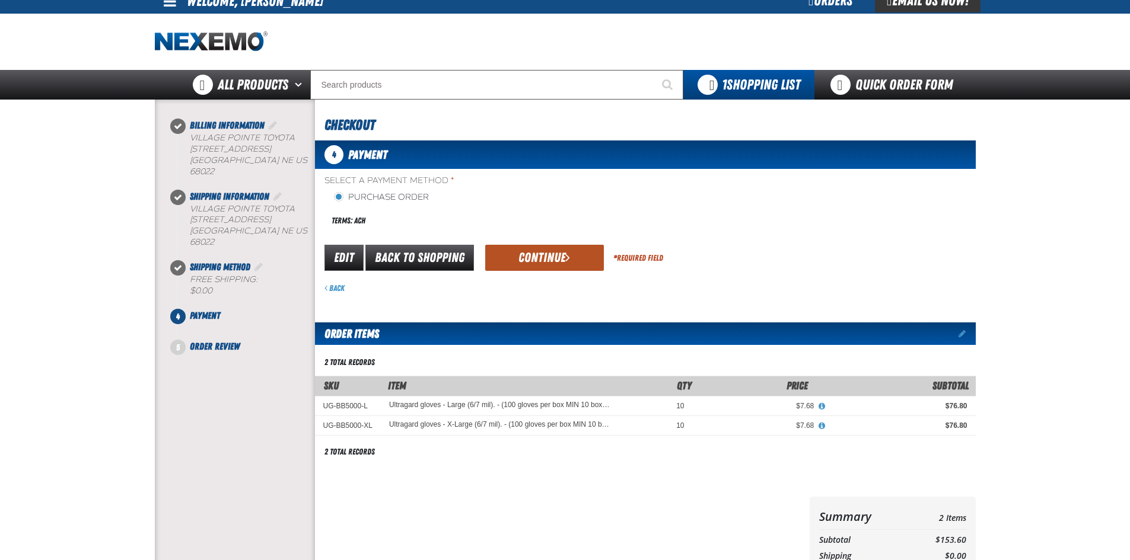
click at [537, 256] on button "Continue" at bounding box center [544, 258] width 119 height 26
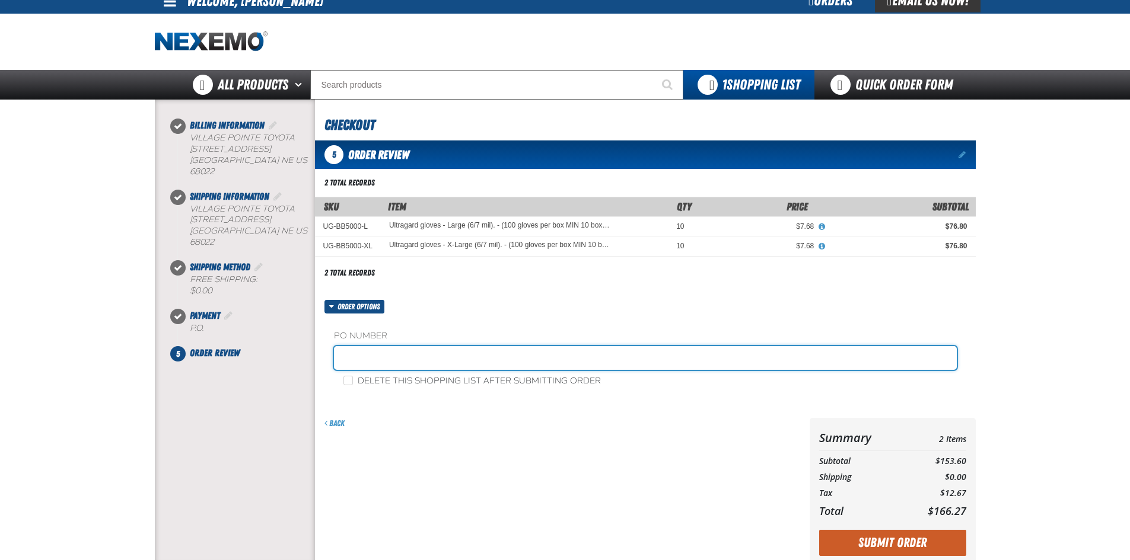
click at [382, 362] on input "text" at bounding box center [645, 358] width 623 height 24
type input "SHOP"
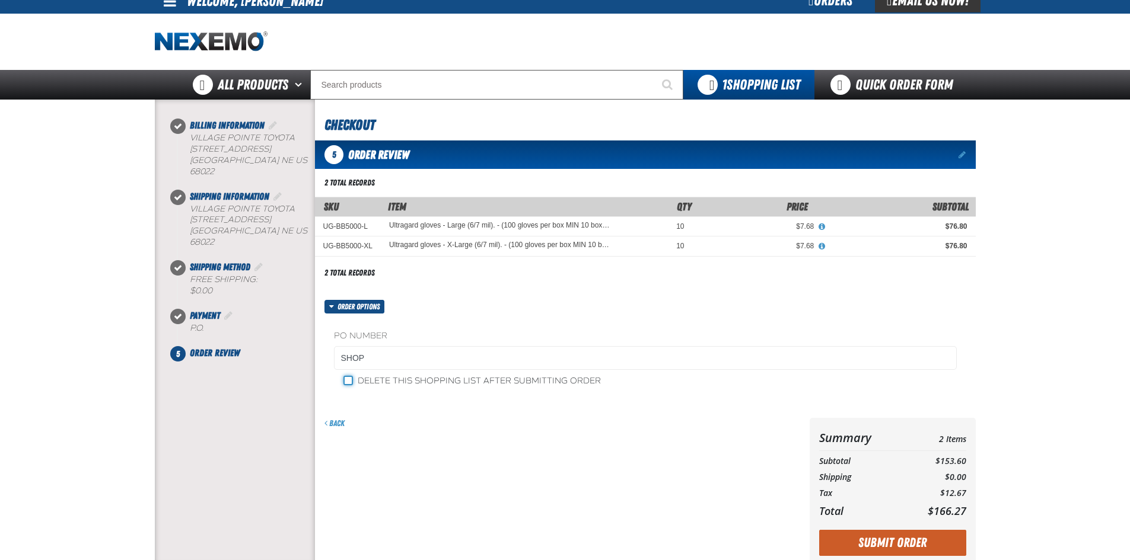
click at [345, 378] on input "Delete this shopping list after submitting order" at bounding box center [347, 380] width 9 height 9
checkbox input "true"
click at [875, 546] on button "Submit Order" at bounding box center [892, 543] width 147 height 26
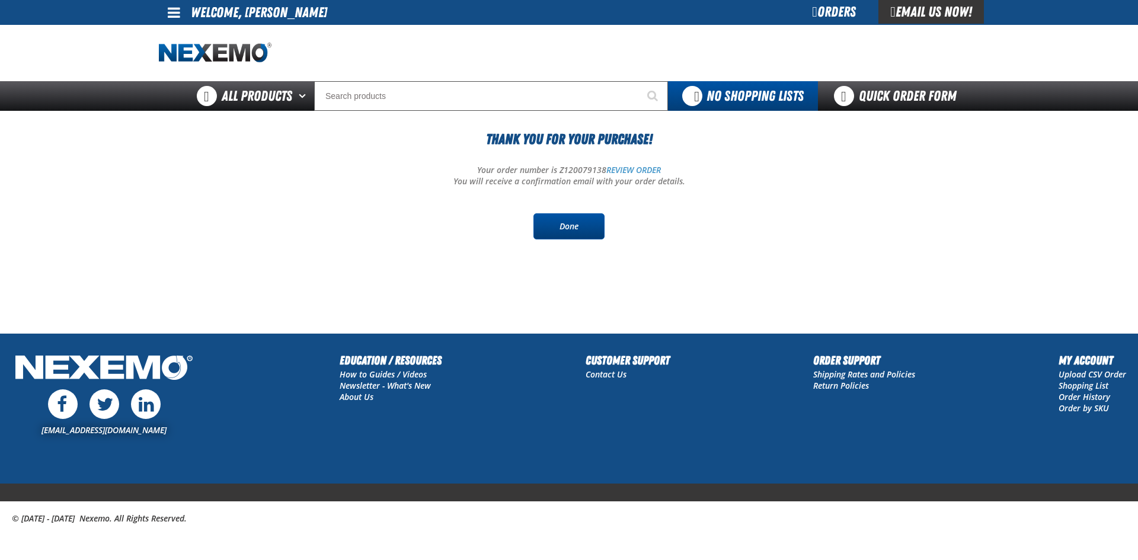
click at [556, 228] on link "Done" at bounding box center [569, 226] width 71 height 26
